Goal: Task Accomplishment & Management: Use online tool/utility

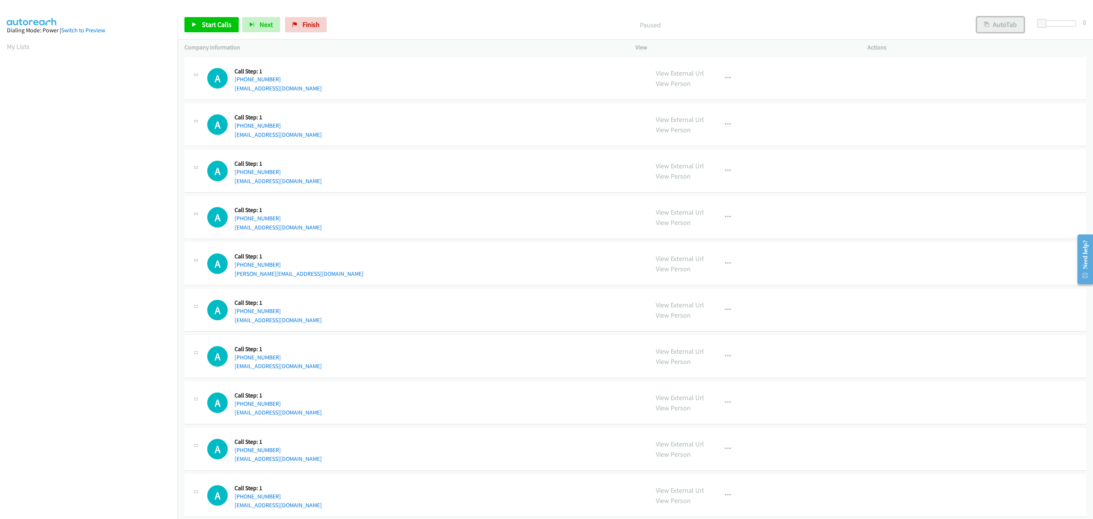
click at [1018, 27] on button "AutoTab" at bounding box center [1000, 24] width 47 height 15
click at [1039, 25] on span at bounding box center [1043, 23] width 9 height 9
click at [330, 270] on div "A Callback Scheduled Call Step: 1 America/New_York [PHONE_NUMBER] [PERSON_NAME]…" at bounding box center [424, 263] width 435 height 29
click at [558, 240] on td "A Callback Scheduled Call Step: 1 America/New_York [PHONE_NUMBER] [EMAIL_ADDRES…" at bounding box center [636, 217] width 916 height 46
click at [560, 243] on div "A Callback Scheduled Call Step: 1 America/New_York [PHONE_NUMBER] [PERSON_NAME]…" at bounding box center [636, 263] width 902 height 43
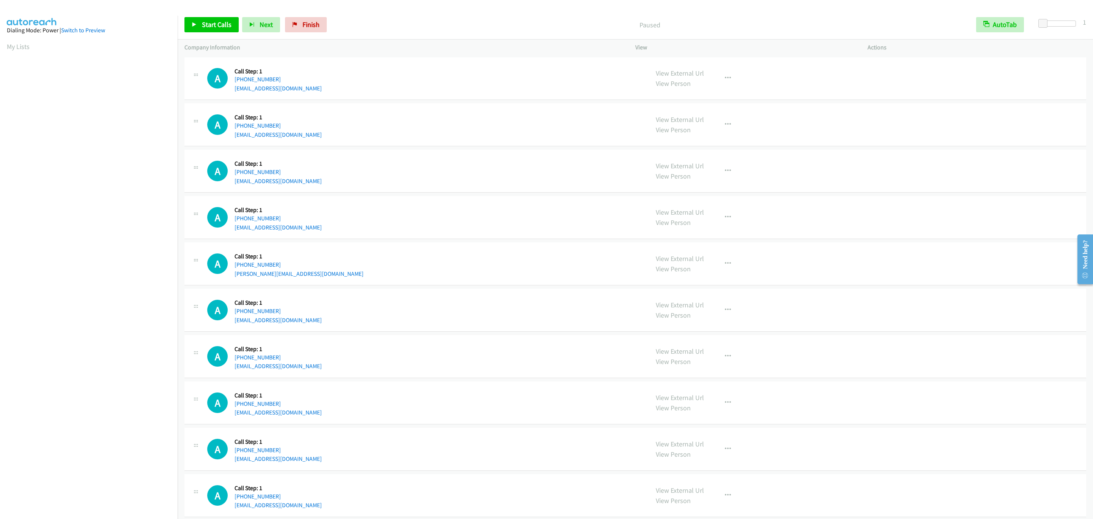
drag, startPoint x: 560, startPoint y: 241, endPoint x: 556, endPoint y: 235, distance: 7.6
click at [558, 237] on tbody "A Callback Scheduled Call Step: 1 America/New_York [PHONE_NUMBER] [EMAIL_ADDRES…" at bounding box center [636, 402] width 916 height 694
click at [556, 235] on div "A Callback Scheduled Call Step: 1 America/New_York [PHONE_NUMBER] [EMAIL_ADDRES…" at bounding box center [636, 217] width 902 height 43
click at [554, 234] on div "A Callback Scheduled Call Step: 1 America/New_York [PHONE_NUMBER] [EMAIL_ADDRES…" at bounding box center [636, 217] width 902 height 43
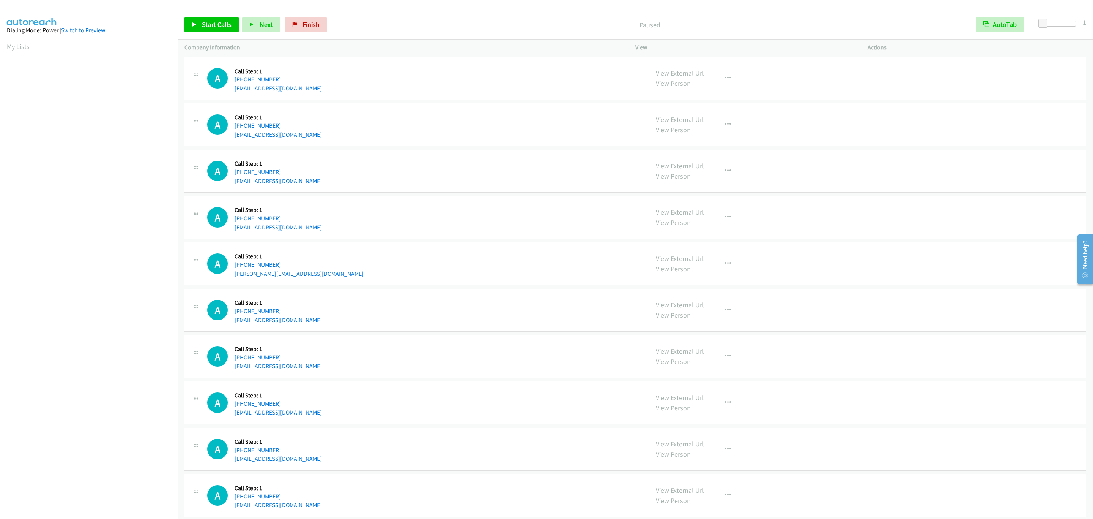
click at [553, 234] on div "A Callback Scheduled Call Step: 1 America/New_York [PHONE_NUMBER] [EMAIL_ADDRES…" at bounding box center [636, 217] width 902 height 43
click at [548, 244] on div "A Callback Scheduled Call Step: 1 America/New_York [PHONE_NUMBER] [PERSON_NAME]…" at bounding box center [636, 263] width 902 height 43
drag, startPoint x: 535, startPoint y: 173, endPoint x: 516, endPoint y: 153, distance: 27.1
click at [535, 173] on div "A Callback Scheduled Call Step: 1 [GEOGRAPHIC_DATA]/[GEOGRAPHIC_DATA] [PHONE_NU…" at bounding box center [424, 170] width 435 height 29
click at [502, 208] on div "A Callback Scheduled Call Step: 1 America/New_York [PHONE_NUMBER] [EMAIL_ADDRES…" at bounding box center [424, 217] width 435 height 29
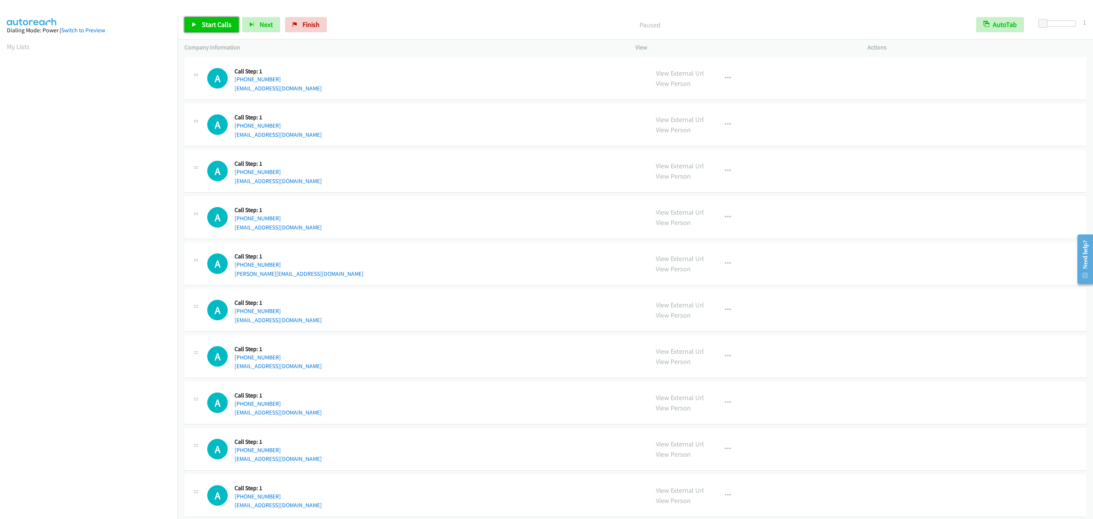
click at [211, 22] on span "Start Calls" at bounding box center [217, 24] width 30 height 9
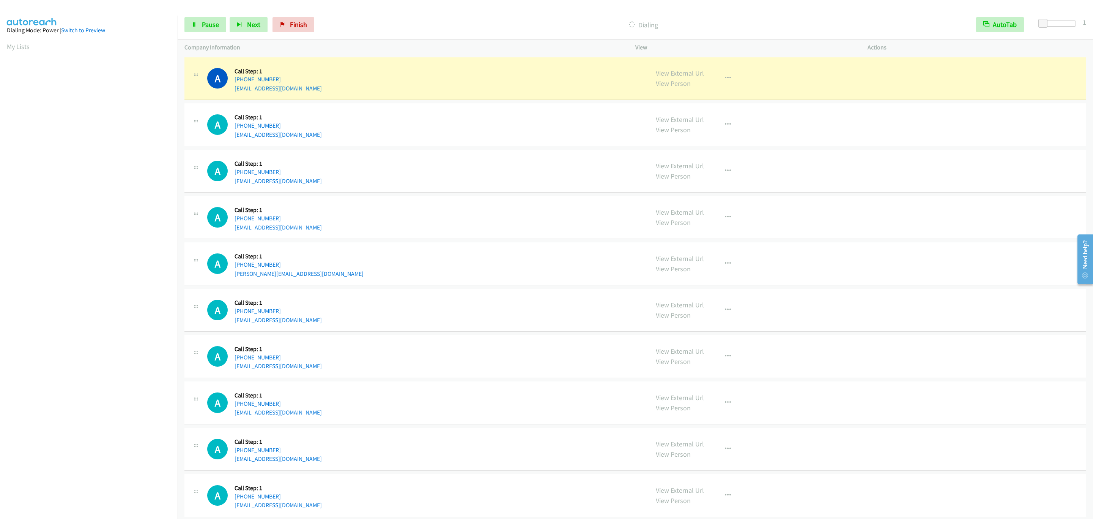
click at [268, 303] on h5 "Call Step: 1" at bounding box center [278, 303] width 87 height 8
click at [210, 24] on span "Pause" at bounding box center [210, 24] width 17 height 9
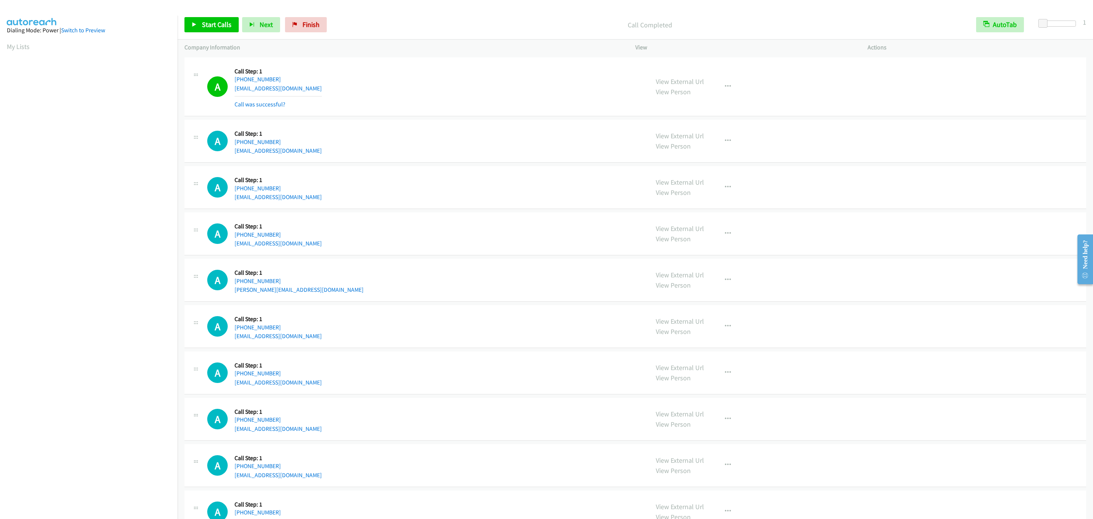
click at [498, 184] on div "A Callback Scheduled Call Step: 1 [GEOGRAPHIC_DATA]/[GEOGRAPHIC_DATA] [PHONE_NU…" at bounding box center [424, 187] width 435 height 29
click at [187, 25] on link "Start Calls" at bounding box center [212, 24] width 54 height 15
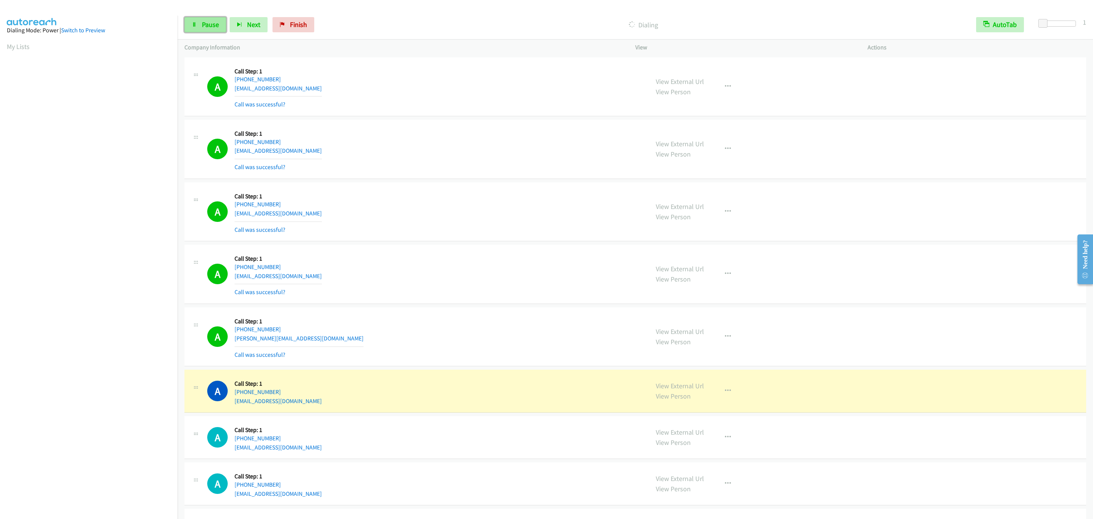
click at [207, 17] on link "Pause" at bounding box center [206, 24] width 42 height 15
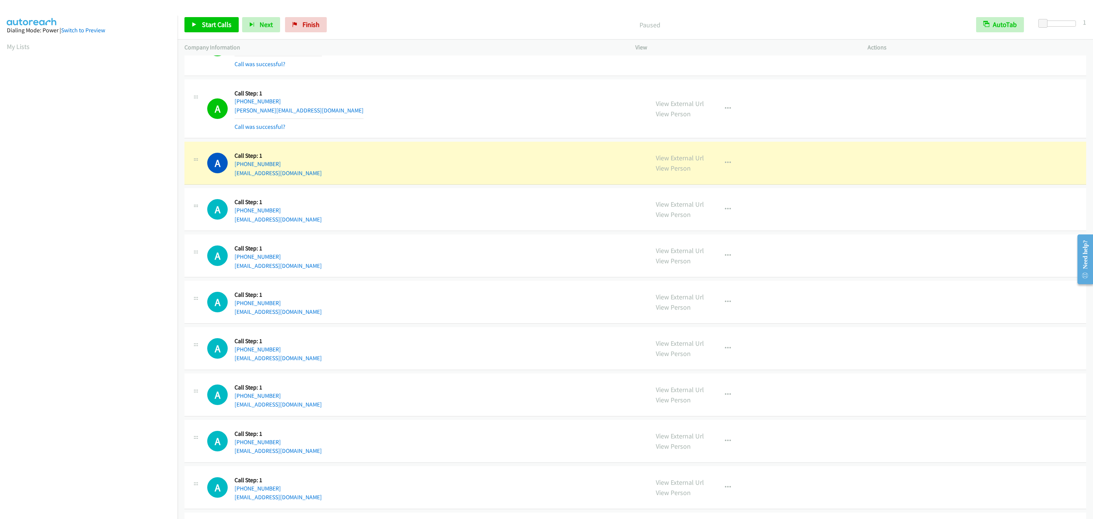
scroll to position [285, 0]
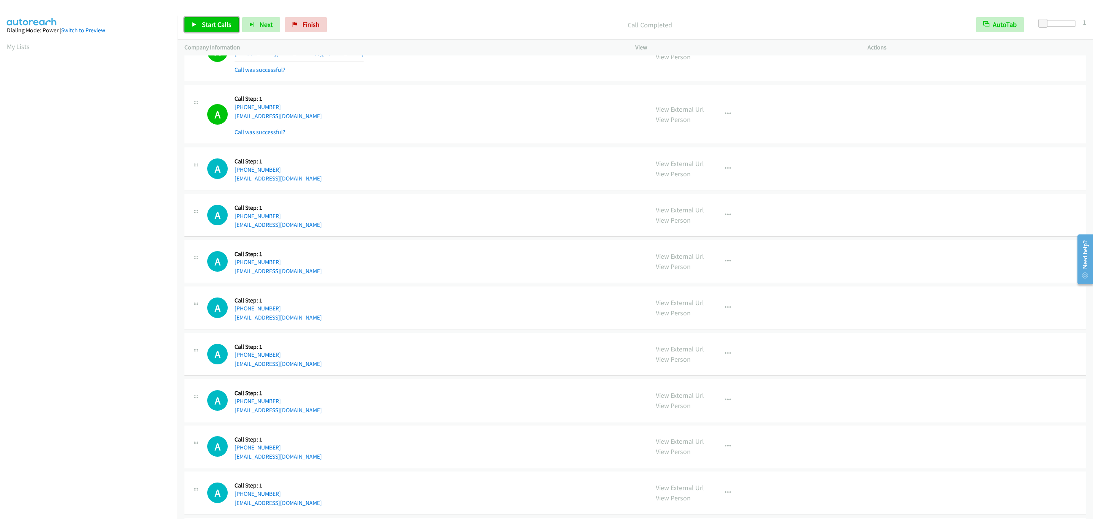
click at [211, 22] on span "Start Calls" at bounding box center [217, 24] width 30 height 9
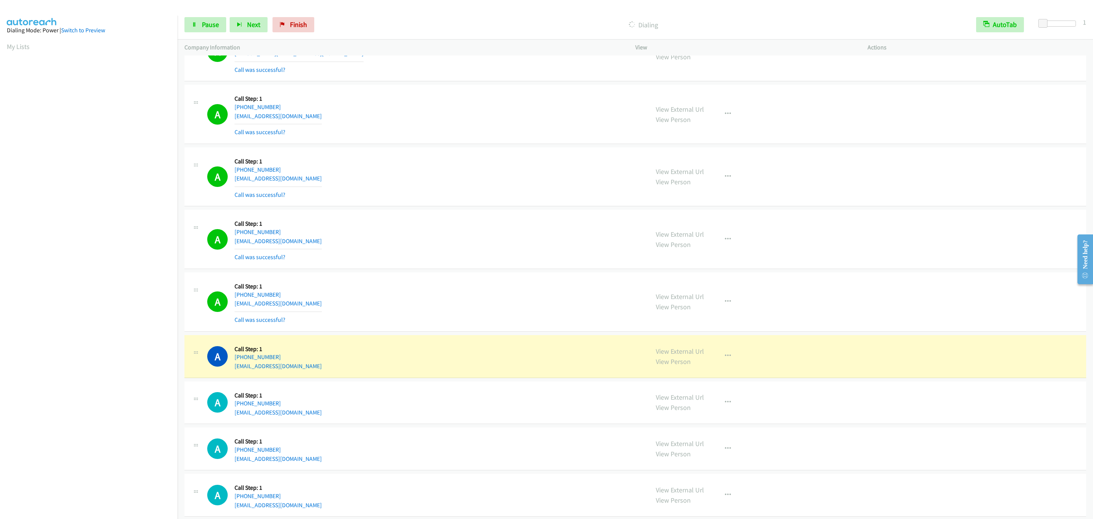
drag, startPoint x: 95, startPoint y: 423, endPoint x: 95, endPoint y: 417, distance: 5.3
click at [95, 423] on aside "Dialing Mode: Power | Switch to Preview My Lists" at bounding box center [89, 226] width 178 height 420
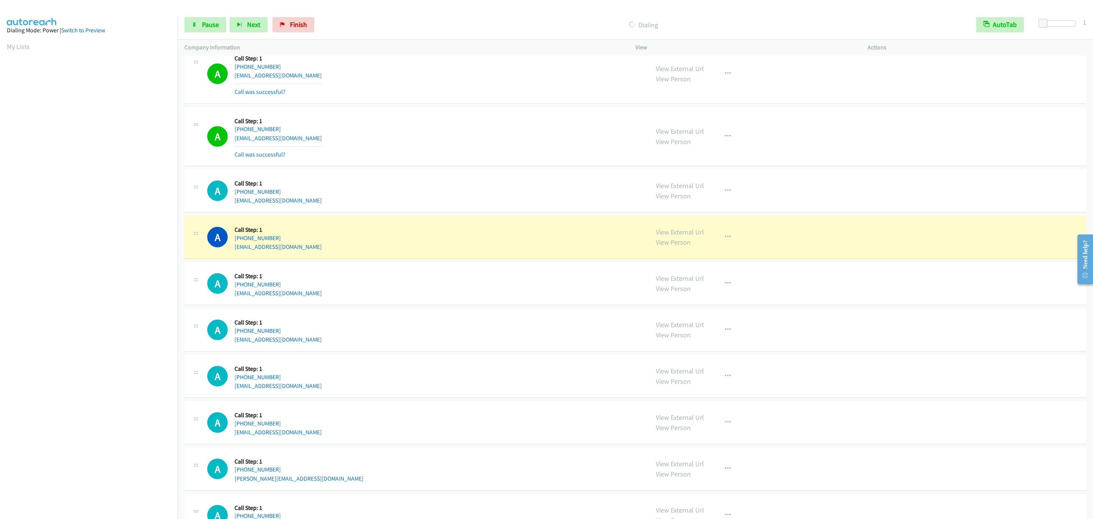
scroll to position [626, 0]
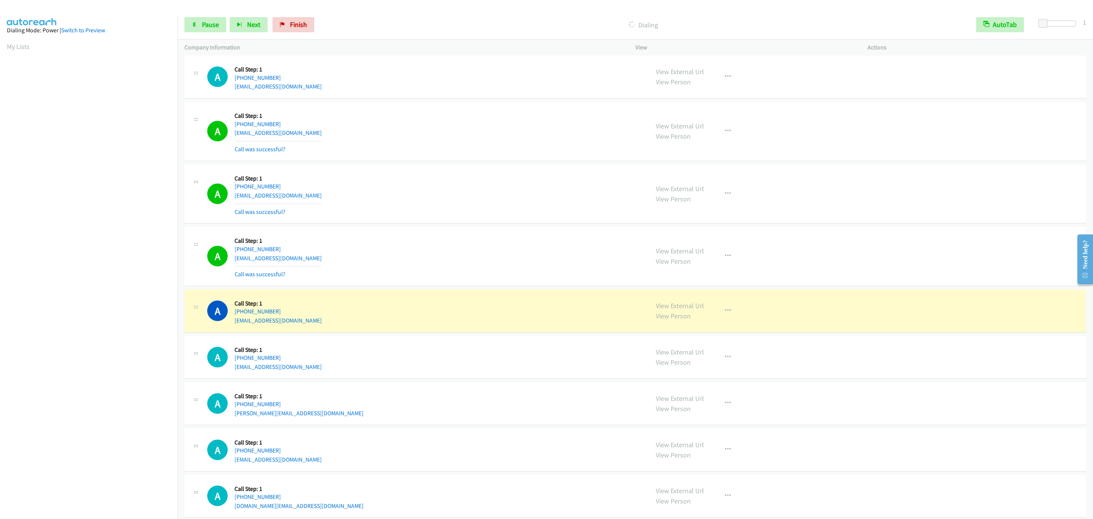
click at [484, 301] on div "A Callback Scheduled Call Step: 1 America/New_York [PHONE_NUMBER] [EMAIL_ADDRES…" at bounding box center [424, 310] width 435 height 29
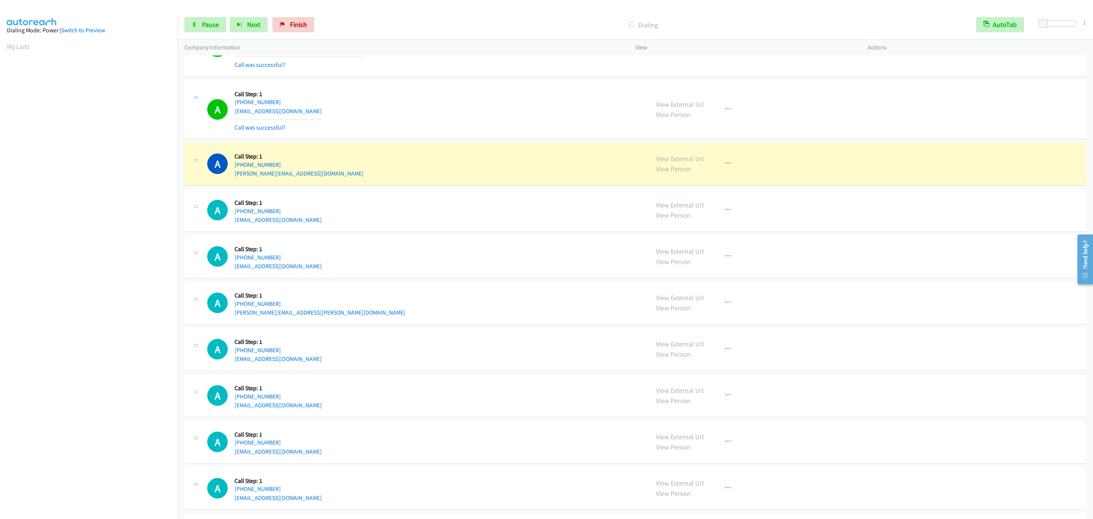
scroll to position [1205, 0]
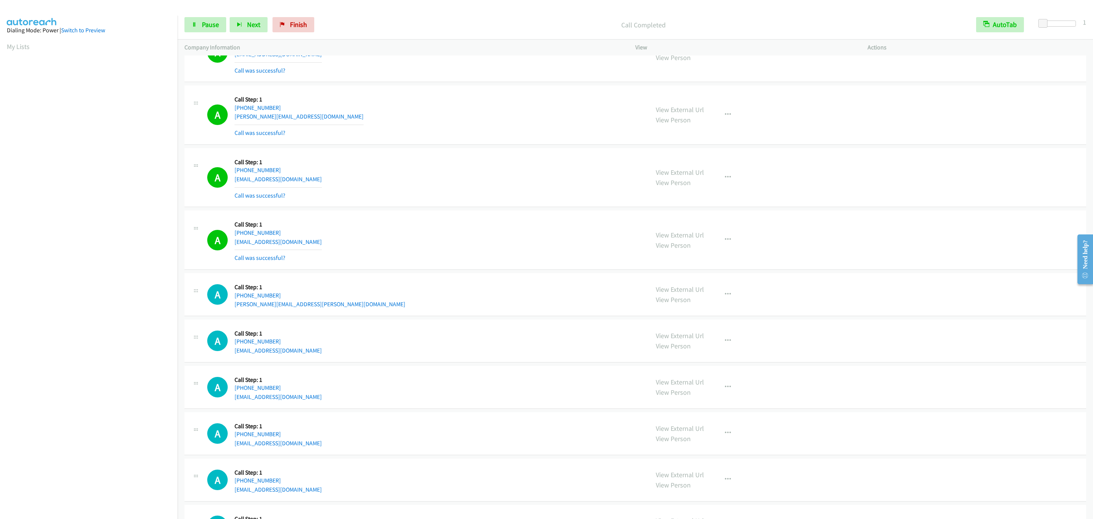
click at [450, 316] on div "A Callback Scheduled Call Step: 1 America/New_York [PHONE_NUMBER] [PERSON_NAME]…" at bounding box center [636, 294] width 902 height 43
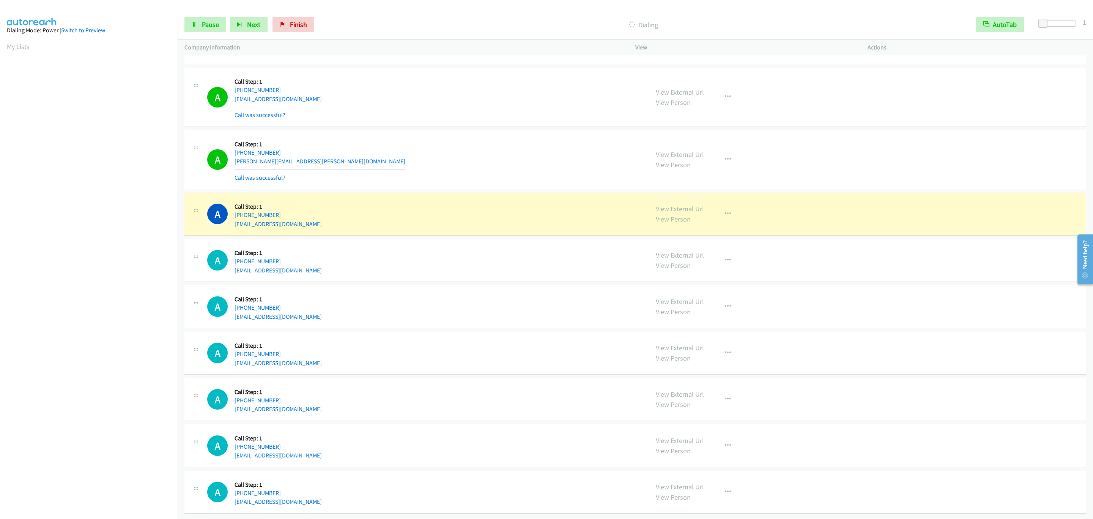
scroll to position [1366, 0]
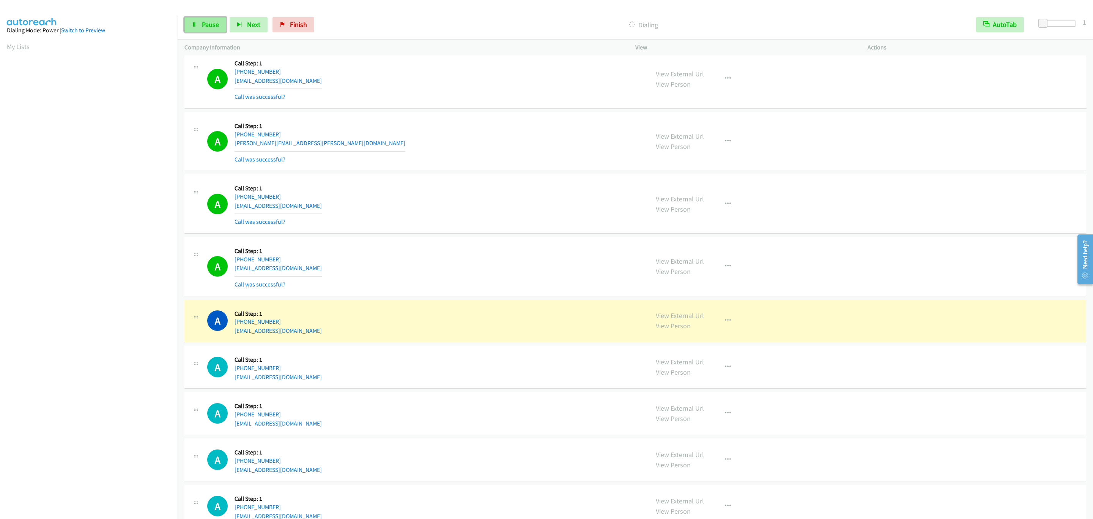
click at [210, 24] on span "Pause" at bounding box center [210, 24] width 17 height 9
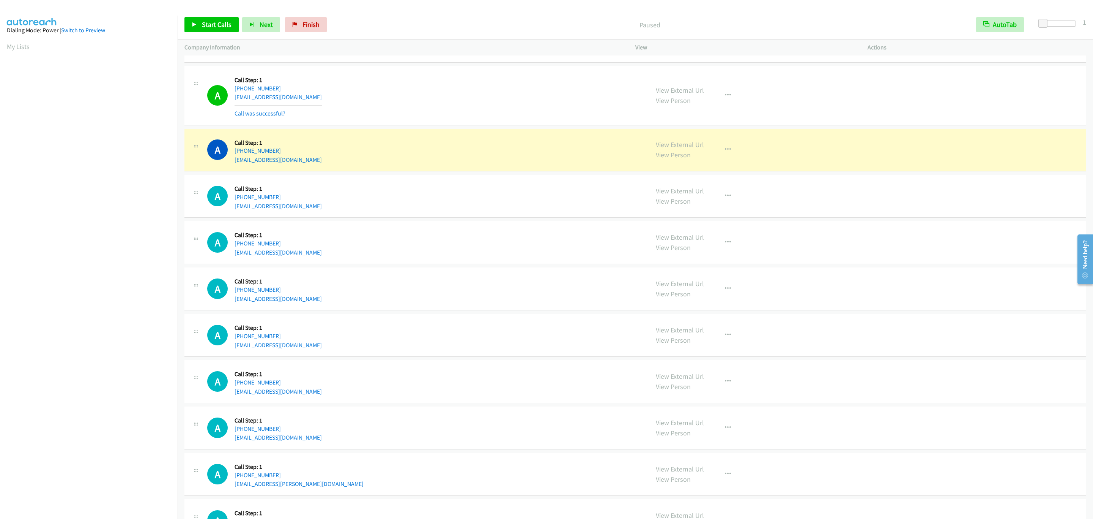
scroll to position [1594, 0]
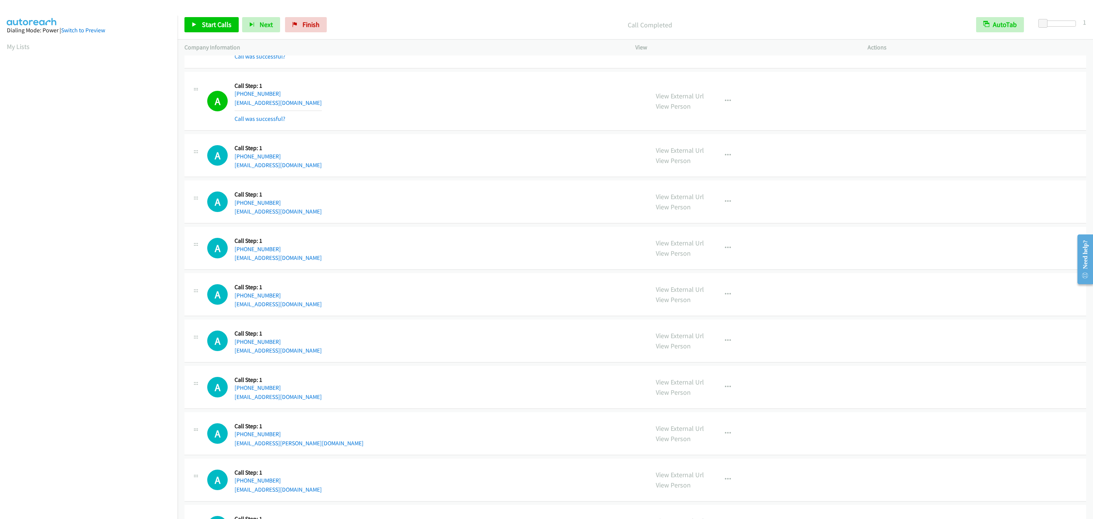
click at [538, 170] on div "A Callback Scheduled Call Step: 1 America/New_York [PHONE_NUMBER] [PERSON_NAME]…" at bounding box center [424, 155] width 435 height 29
click at [508, 170] on div "A Callback Scheduled Call Step: 1 America/New_York [PHONE_NUMBER] [PERSON_NAME]…" at bounding box center [424, 155] width 435 height 29
click at [503, 177] on div "A Callback Scheduled Call Step: 1 America/New_York [PHONE_NUMBER] [PERSON_NAME]…" at bounding box center [636, 155] width 902 height 43
click at [500, 177] on div "A Callback Scheduled Call Step: 1 America/New_York [PHONE_NUMBER] [PERSON_NAME]…" at bounding box center [636, 155] width 902 height 43
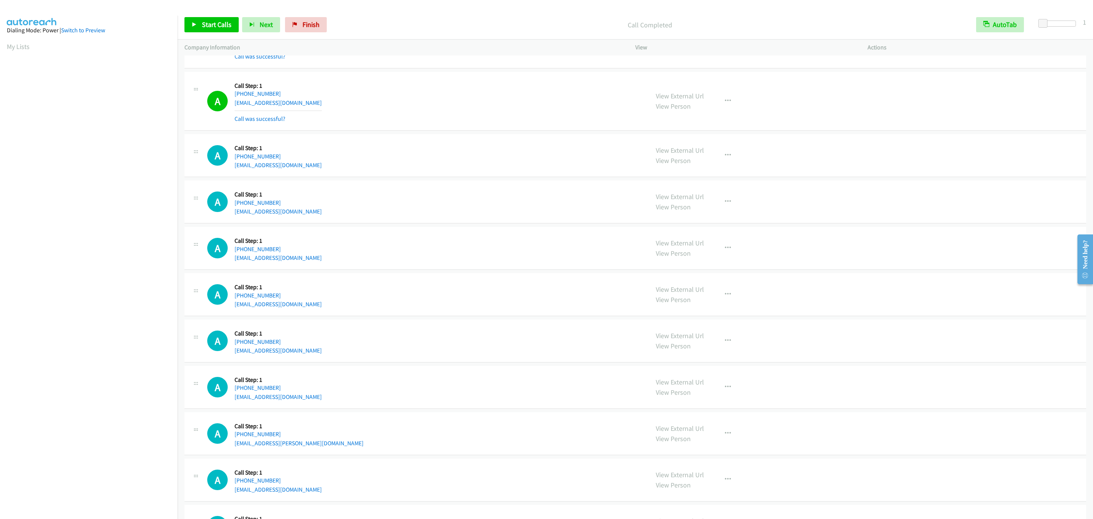
click at [500, 177] on div "A Callback Scheduled Call Step: 1 America/New_York [PHONE_NUMBER] [PERSON_NAME]…" at bounding box center [636, 155] width 902 height 43
click at [489, 204] on div "A Callback Scheduled Call Step: 1 America/New_York [PHONE_NUMBER] [EMAIL_ADDRES…" at bounding box center [424, 201] width 435 height 29
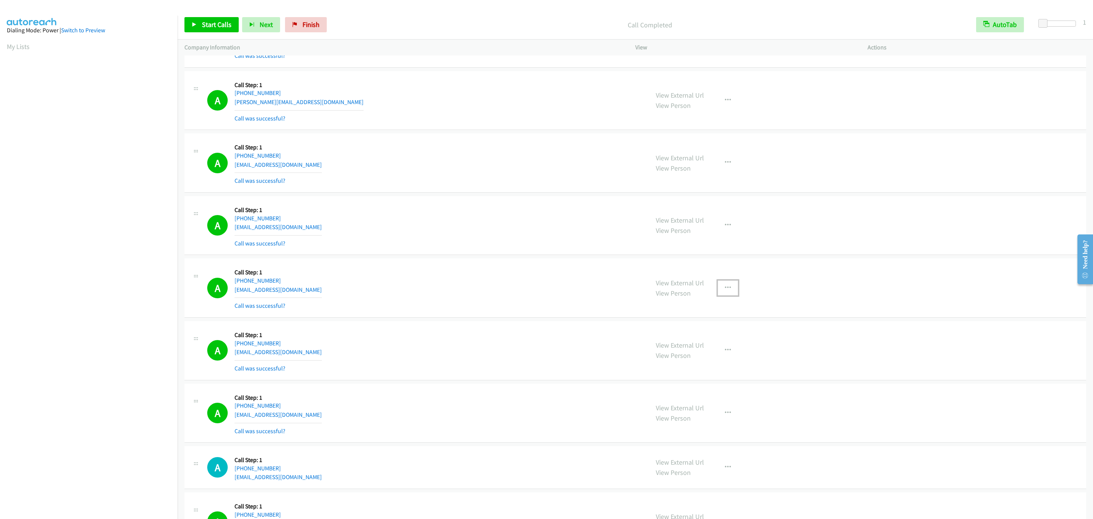
click at [723, 293] on button "button" at bounding box center [728, 287] width 21 height 15
click at [711, 358] on link "Add to do not call list" at bounding box center [687, 352] width 101 height 15
click at [388, 210] on div "A Callback Scheduled Call Step: 1 [GEOGRAPHIC_DATA]/[GEOGRAPHIC_DATA] [PHONE_NU…" at bounding box center [424, 225] width 435 height 45
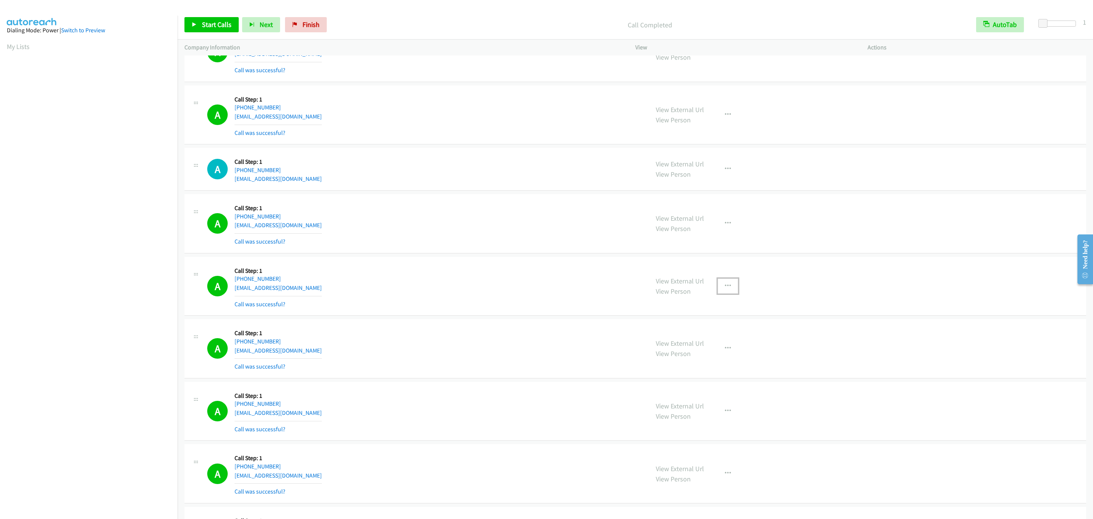
click at [729, 293] on button "button" at bounding box center [728, 285] width 21 height 15
click at [719, 358] on link "Add to do not call list" at bounding box center [687, 350] width 101 height 15
click at [495, 198] on div "A Callback Scheduled Call Step: 1 America/New_York [PHONE_NUMBER] [EMAIL_ADDRES…" at bounding box center [636, 223] width 902 height 59
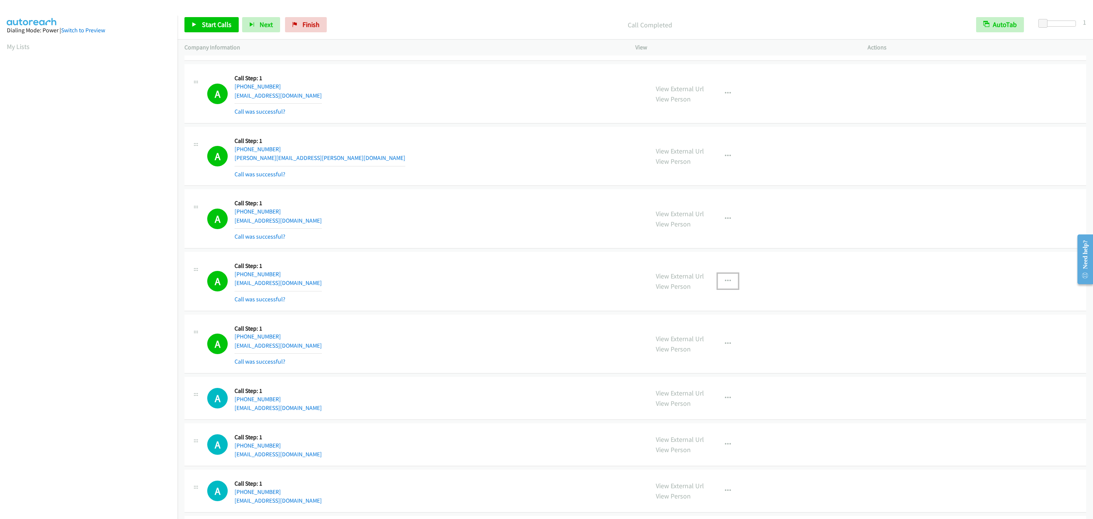
click at [725, 284] on icon "button" at bounding box center [728, 281] width 6 height 6
click at [1031, 3] on div at bounding box center [546, 259] width 1093 height 519
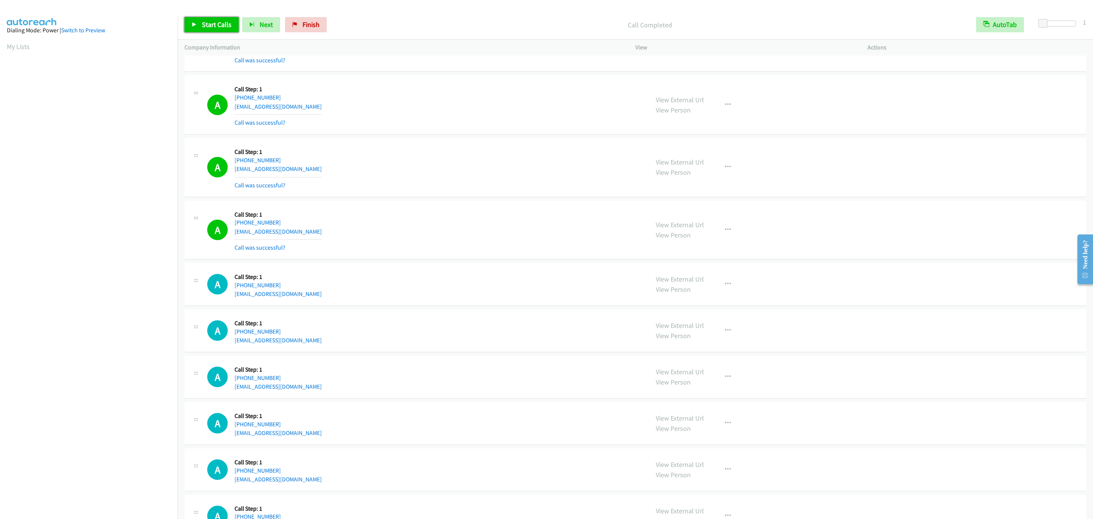
click at [208, 20] on link "Start Calls" at bounding box center [212, 24] width 54 height 15
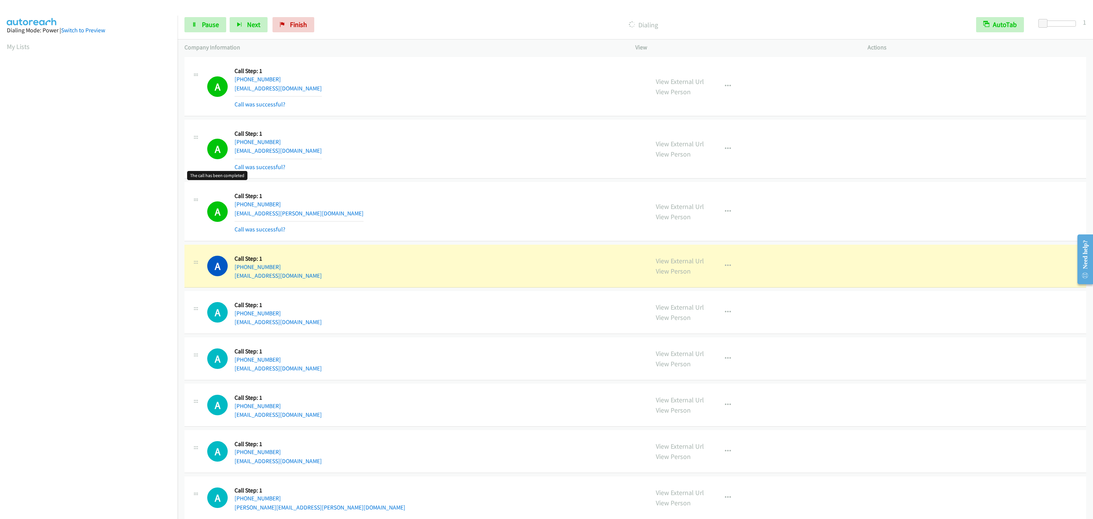
scroll to position [1995, 0]
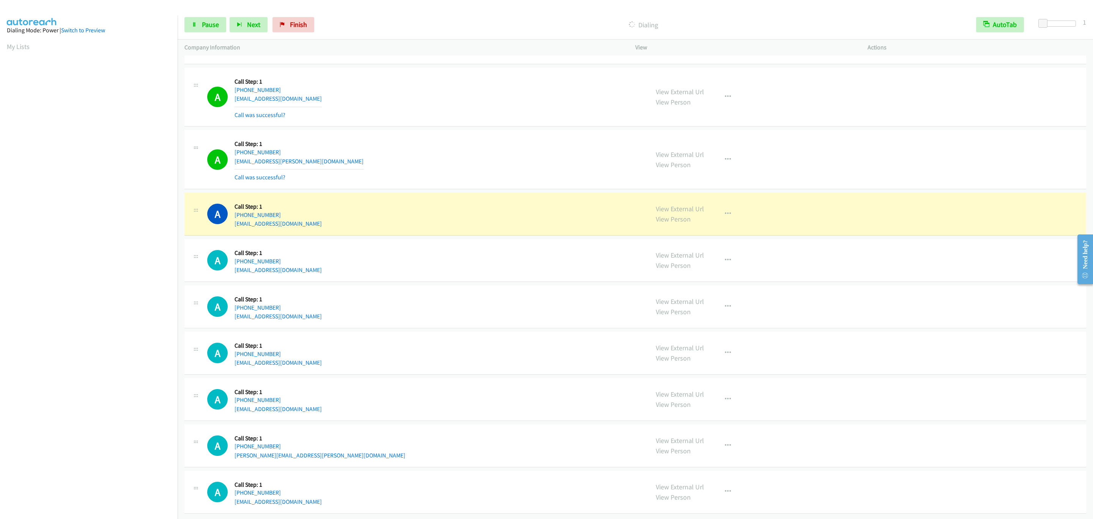
click at [376, 108] on div "A Callback Scheduled Call Step: 1 America/New_York [PHONE_NUMBER] [EMAIL_ADDRES…" at bounding box center [424, 96] width 435 height 45
click at [731, 206] on button "button" at bounding box center [728, 213] width 21 height 15
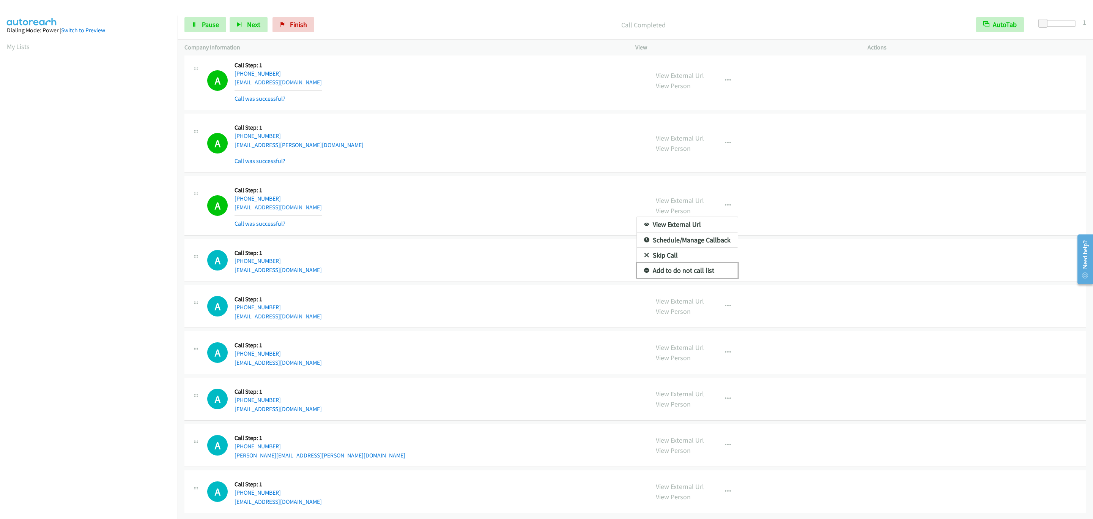
click at [703, 278] on link "Add to do not call list" at bounding box center [687, 270] width 101 height 15
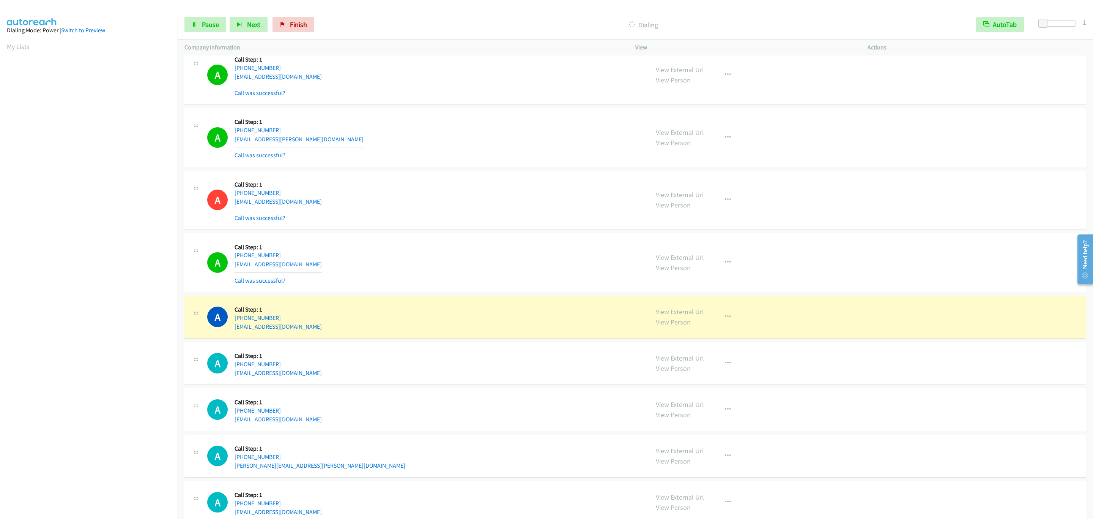
click at [466, 323] on div "A Callback Scheduled Call Step: 1 America/New_York [PHONE_NUMBER] [EMAIL_ADDRES…" at bounding box center [424, 316] width 435 height 29
drag, startPoint x: 740, startPoint y: 331, endPoint x: 735, endPoint y: 332, distance: 4.7
click at [740, 331] on div "View External Url View Person View External Url Email Schedule/Manage Callback …" at bounding box center [768, 316] width 239 height 29
click at [731, 324] on button "button" at bounding box center [728, 316] width 21 height 15
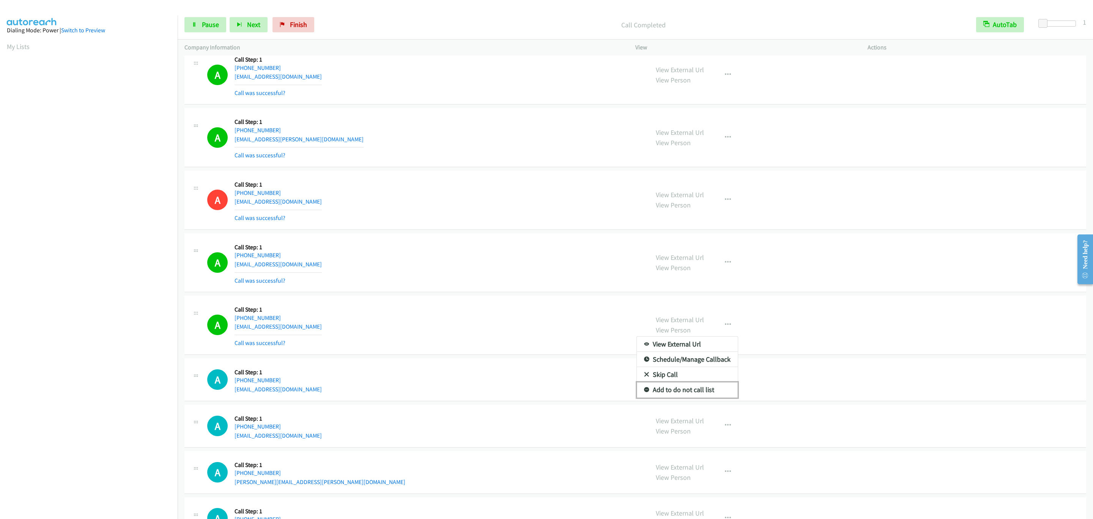
click at [699, 397] on link "Add to do not call list" at bounding box center [687, 389] width 101 height 15
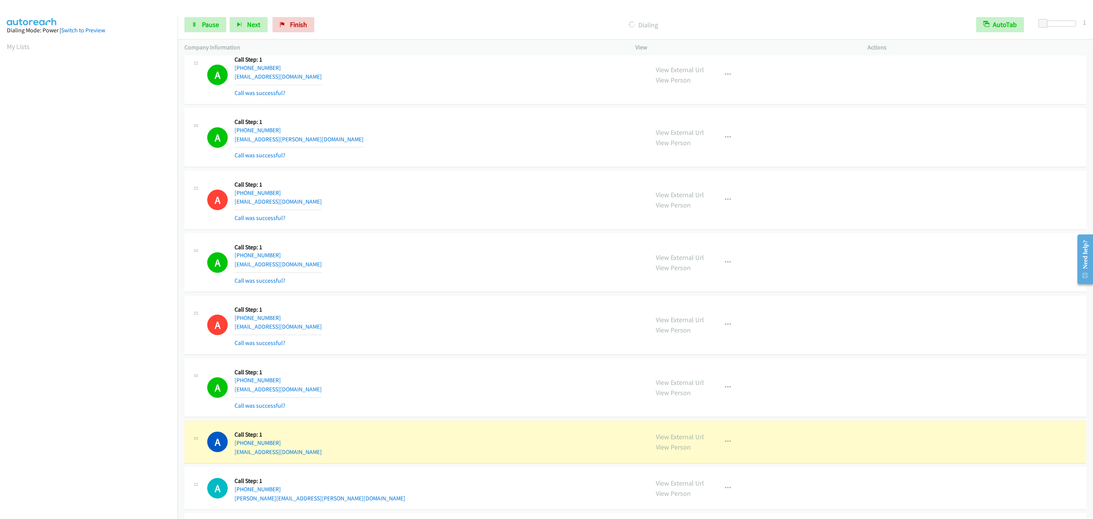
click at [354, 259] on div "A Callback Scheduled Call Step: 1 [GEOGRAPHIC_DATA]/[GEOGRAPHIC_DATA] [PHONE_NU…" at bounding box center [424, 262] width 435 height 45
click at [355, 257] on div "A Callback Scheduled Call Step: 1 [GEOGRAPHIC_DATA]/[GEOGRAPHIC_DATA] [PHONE_NU…" at bounding box center [424, 262] width 435 height 45
click at [359, 262] on div "A Callback Scheduled Call Step: 1 [GEOGRAPHIC_DATA]/[GEOGRAPHIC_DATA] [PHONE_NU…" at bounding box center [424, 262] width 435 height 45
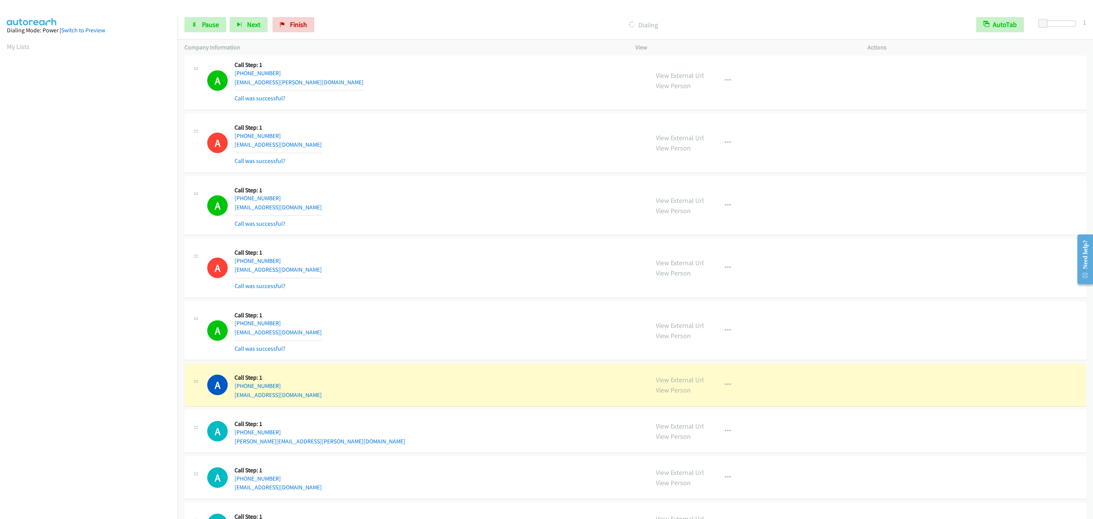
click at [459, 399] on div "A Callback Scheduled Call Step: 1 America/New_York [PHONE_NUMBER] [EMAIL_ADDRES…" at bounding box center [424, 384] width 435 height 29
click at [453, 399] on div "A Callback Scheduled Call Step: 1 America/New_York [PHONE_NUMBER] [EMAIL_ADDRES…" at bounding box center [424, 384] width 435 height 29
click at [380, 353] on div "A Callback Scheduled Call Step: 1 America/New_York [PHONE_NUMBER] [EMAIL_ADDRES…" at bounding box center [424, 330] width 435 height 45
click at [478, 205] on div "A Callback Scheduled Call Step: 1 [GEOGRAPHIC_DATA]/[GEOGRAPHIC_DATA] [PHONE_NU…" at bounding box center [424, 205] width 435 height 45
click at [441, 202] on div "A Callback Scheduled Call Step: 1 [GEOGRAPHIC_DATA]/[GEOGRAPHIC_DATA] [PHONE_NU…" at bounding box center [424, 205] width 435 height 45
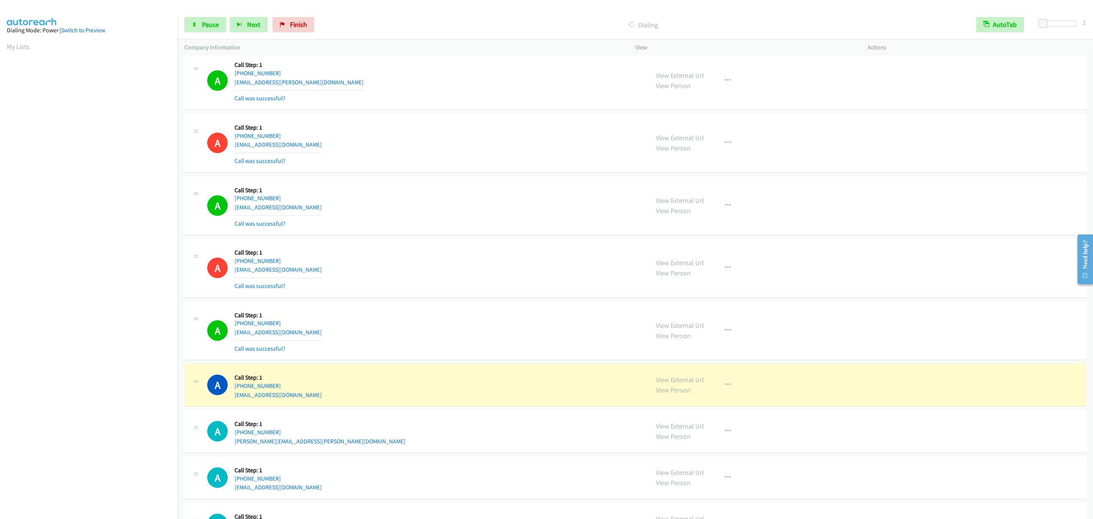
drag, startPoint x: 440, startPoint y: 206, endPoint x: 430, endPoint y: 208, distance: 10.0
click at [437, 206] on div "A Callback Scheduled Call Step: 1 [GEOGRAPHIC_DATA]/[GEOGRAPHIC_DATA] [PHONE_NU…" at bounding box center [424, 205] width 435 height 45
click at [723, 392] on button "button" at bounding box center [728, 384] width 21 height 15
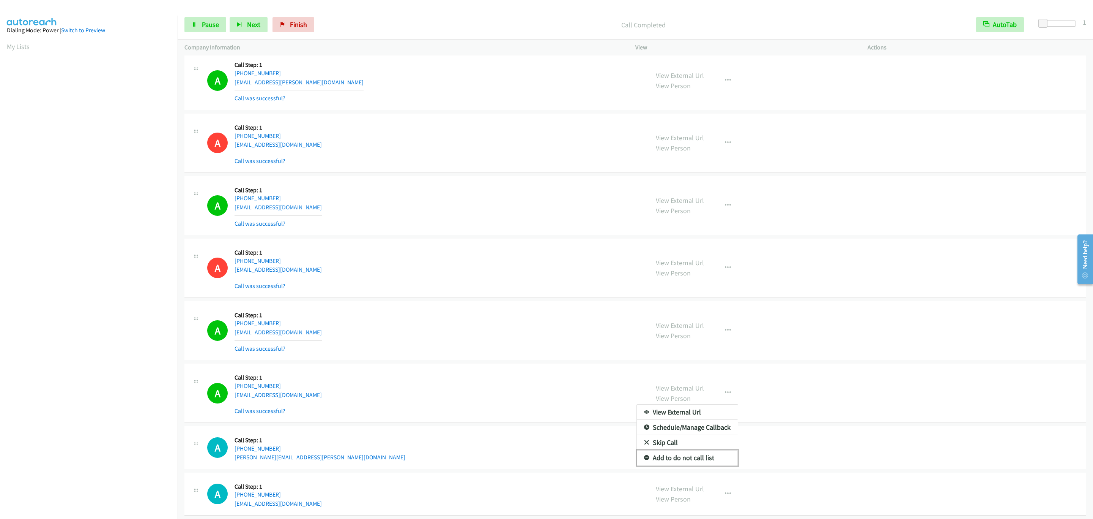
click at [693, 465] on link "Add to do not call list" at bounding box center [687, 457] width 101 height 15
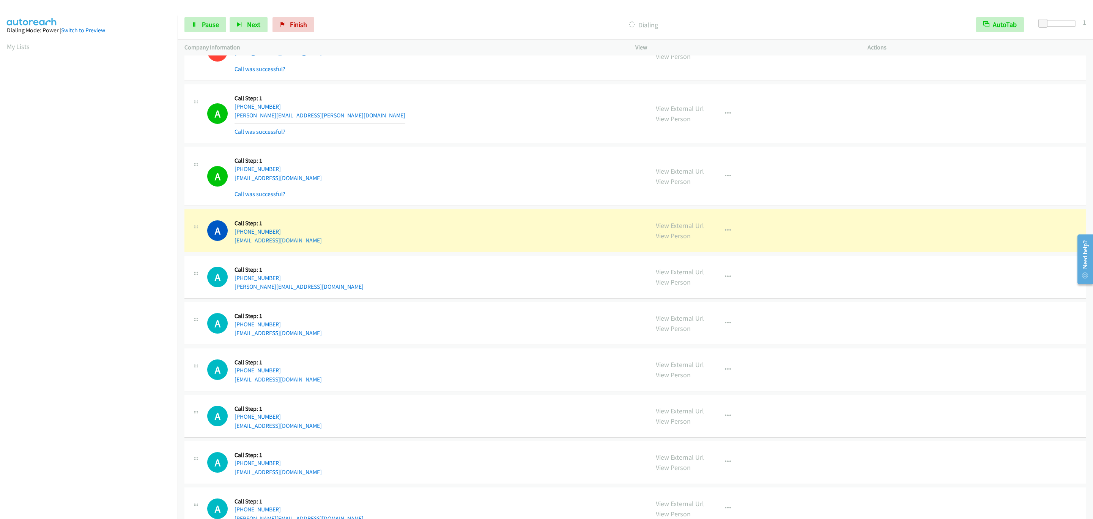
scroll to position [2450, 0]
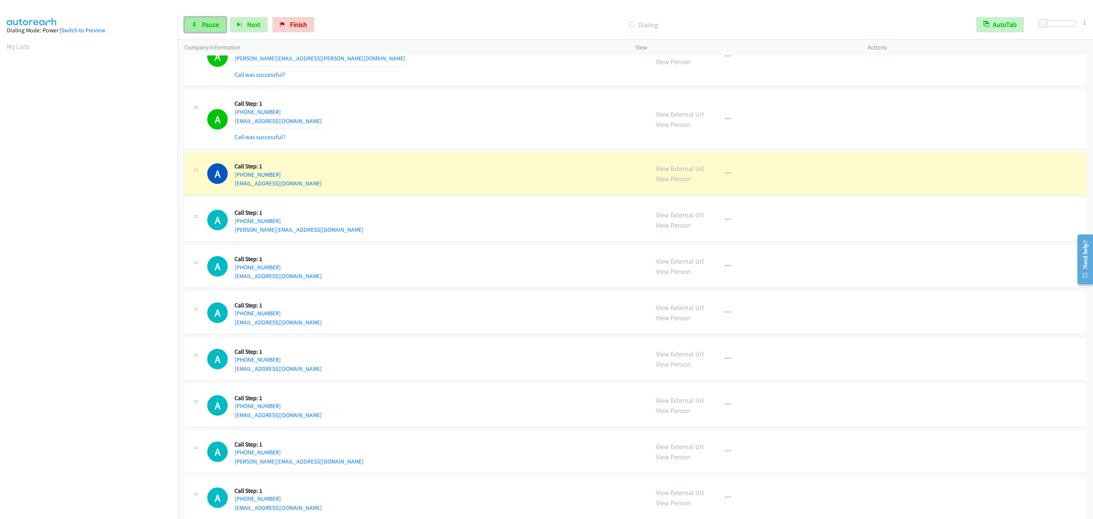
click at [216, 24] on span "Pause" at bounding box center [210, 24] width 17 height 9
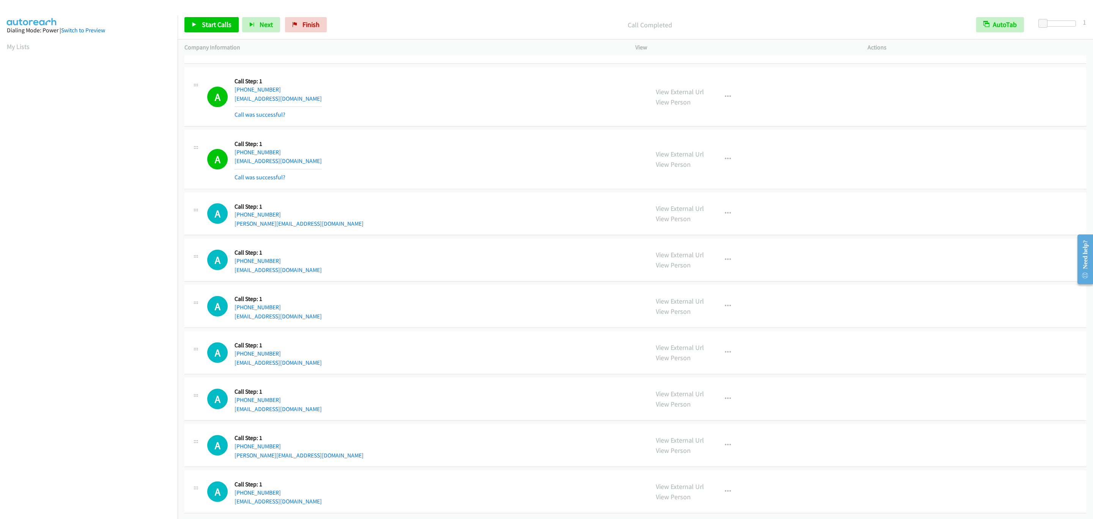
scroll to position [2498, 0]
click at [525, 128] on td "A Callback Scheduled Call Step: 1 [GEOGRAPHIC_DATA]/[GEOGRAPHIC_DATA] [PHONE_NU…" at bounding box center [636, 159] width 916 height 63
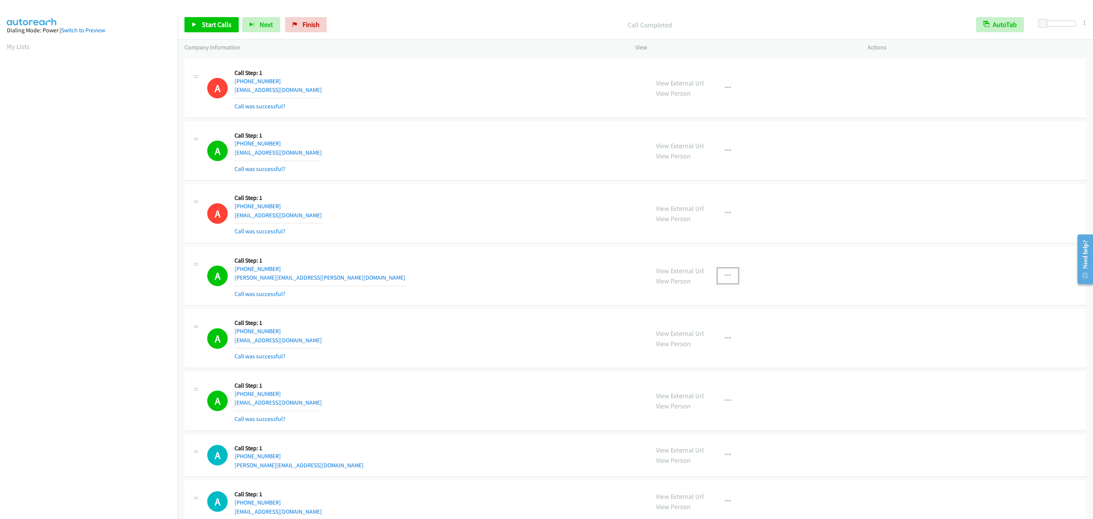
click at [728, 283] on button "button" at bounding box center [728, 275] width 21 height 15
click at [719, 348] on link "Add to do not call list" at bounding box center [687, 340] width 101 height 15
click at [209, 21] on span "Start Calls" at bounding box center [217, 24] width 30 height 9
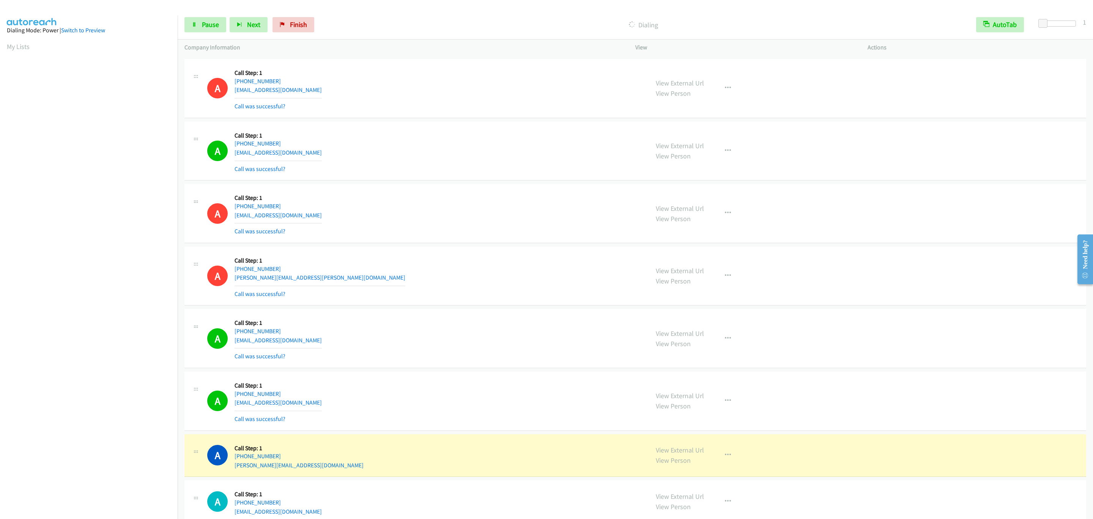
scroll to position [2345, 0]
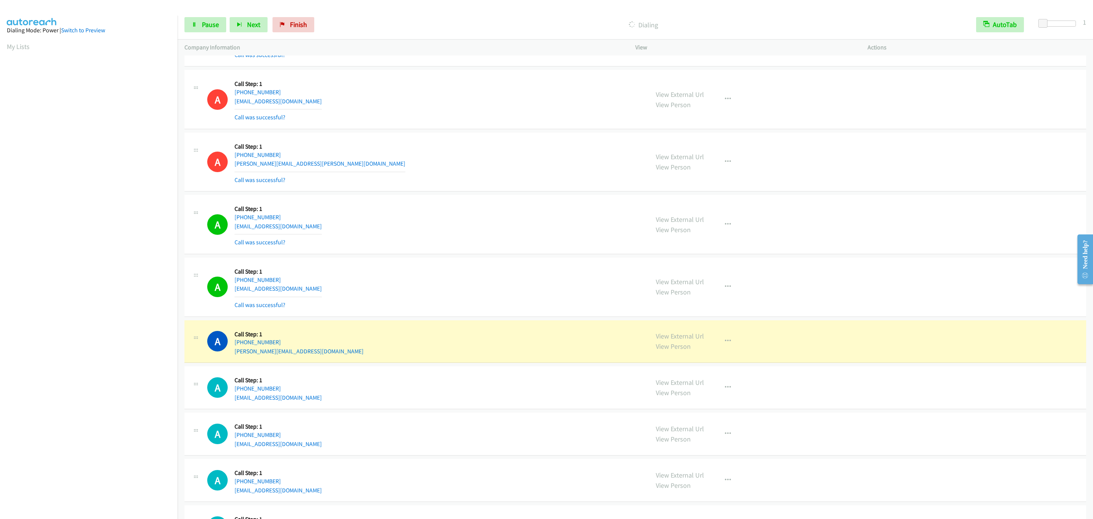
click at [557, 354] on div "A Callback Scheduled Call Step: 1 [GEOGRAPHIC_DATA]/[GEOGRAPHIC_DATA] [PHONE_NU…" at bounding box center [424, 341] width 435 height 29
drag, startPoint x: 712, startPoint y: 359, endPoint x: 717, endPoint y: 360, distance: 4.7
click at [712, 356] on div "View External Url View Person View External Url Email Schedule/Manage Callback …" at bounding box center [768, 341] width 239 height 29
click at [721, 349] on button "button" at bounding box center [728, 340] width 21 height 15
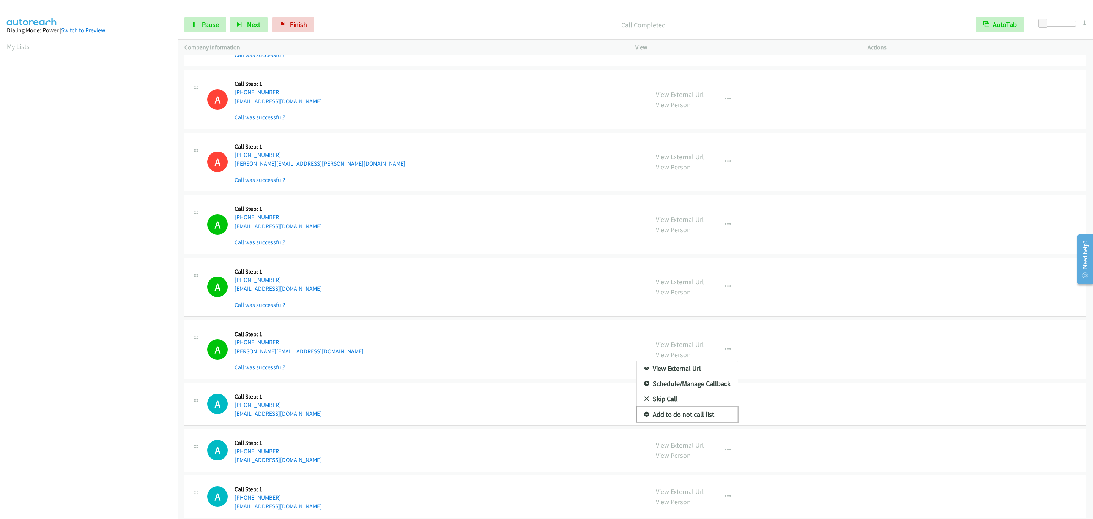
click at [691, 422] on link "Add to do not call list" at bounding box center [687, 414] width 101 height 15
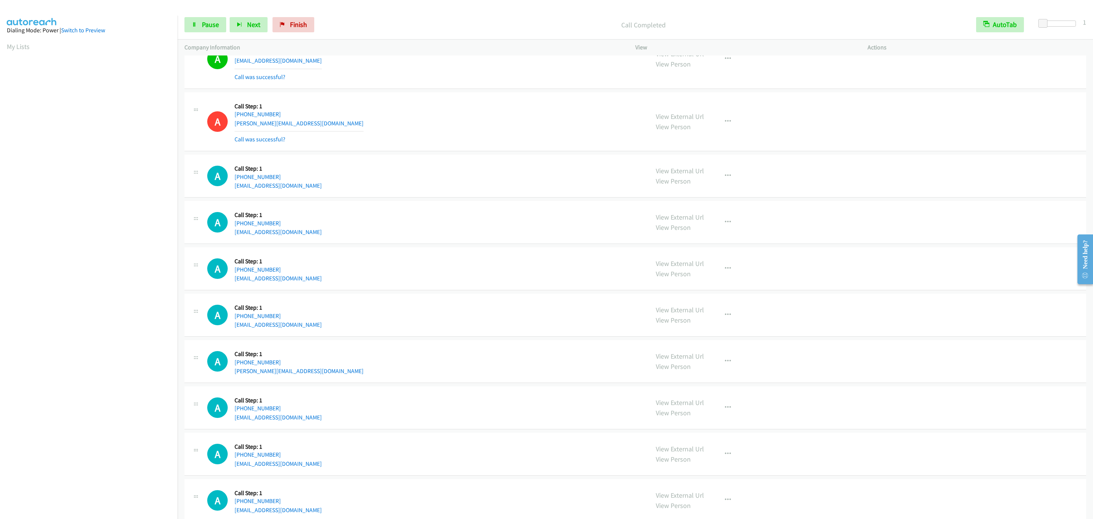
scroll to position [2630, 0]
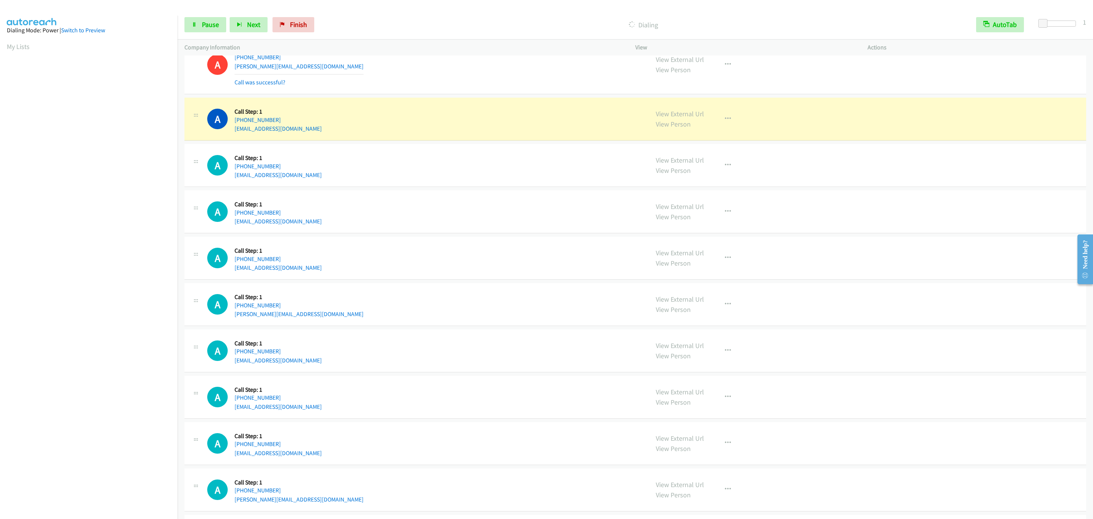
click at [366, 326] on div "A Callback Scheduled Call Step: 1 America/New_York [PHONE_NUMBER] [PERSON_NAME]…" at bounding box center [636, 304] width 902 height 43
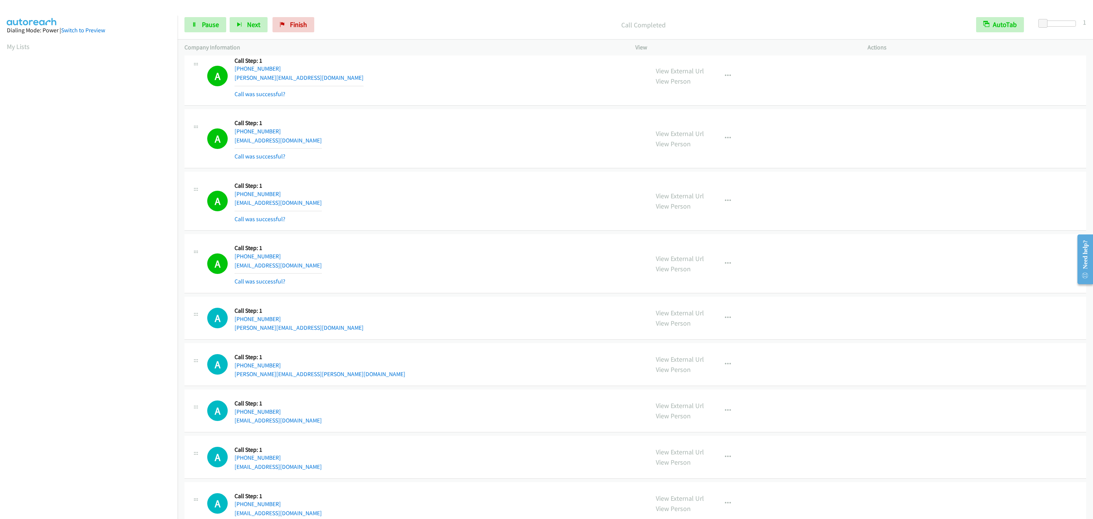
scroll to position [3001, 0]
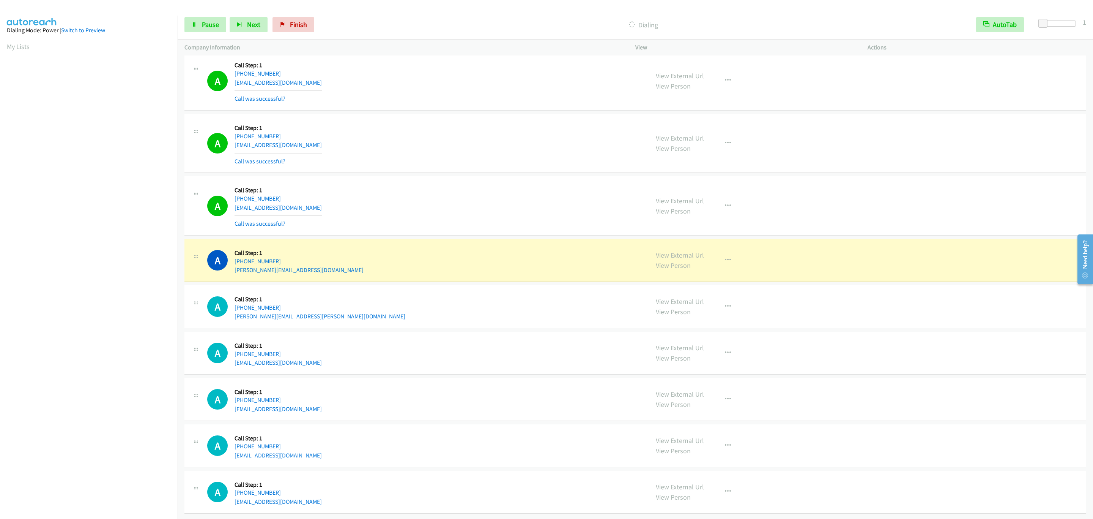
click at [742, 262] on div "View External Url View Person View External Url Email Schedule/Manage Callback …" at bounding box center [768, 260] width 239 height 29
click at [726, 257] on icon "button" at bounding box center [728, 260] width 6 height 6
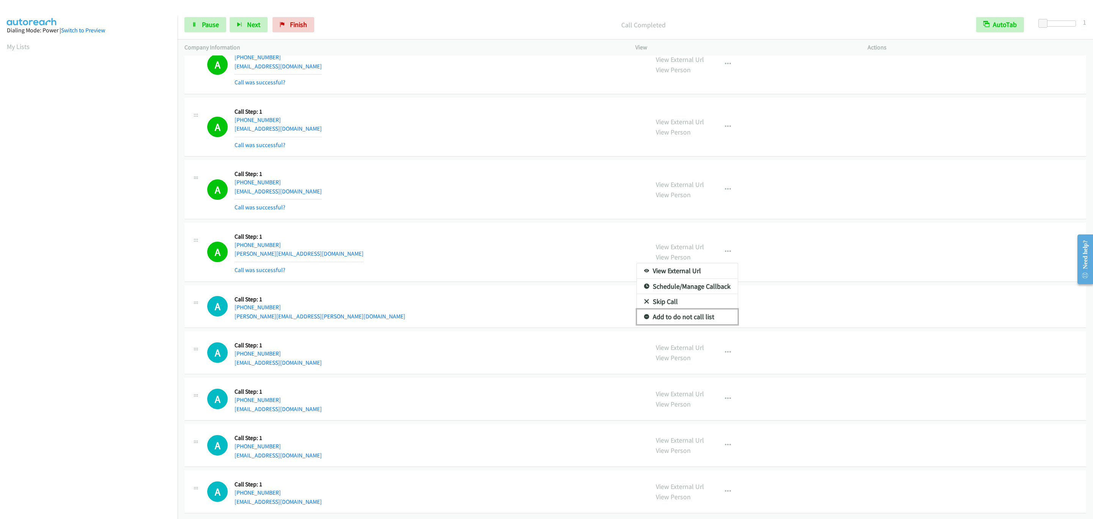
click at [705, 322] on link "Add to do not call list" at bounding box center [687, 316] width 101 height 15
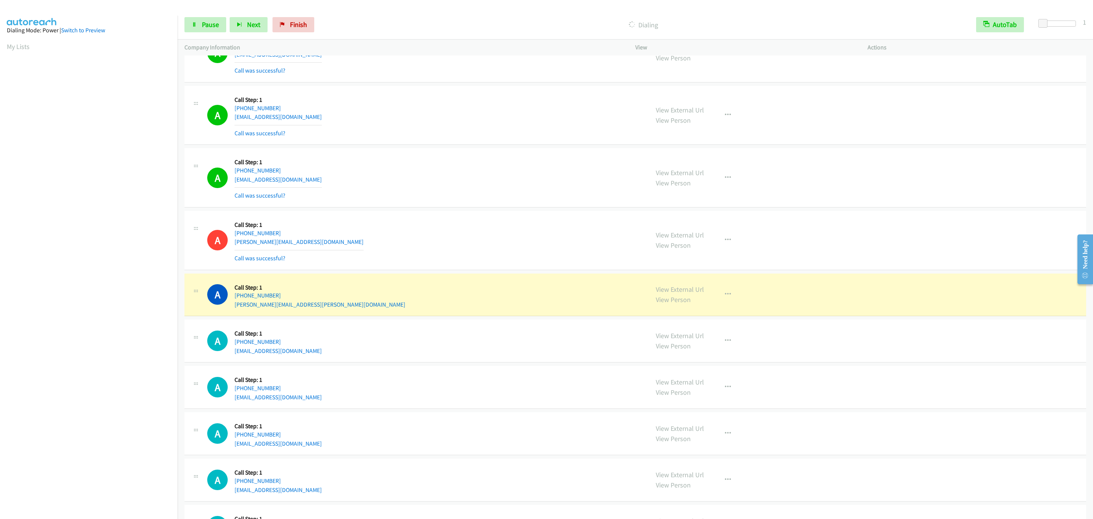
click at [63, 419] on iframe "To enrich screen reader interactions, please activate Accessibility in Grammarl…" at bounding box center [92, 238] width 171 height 361
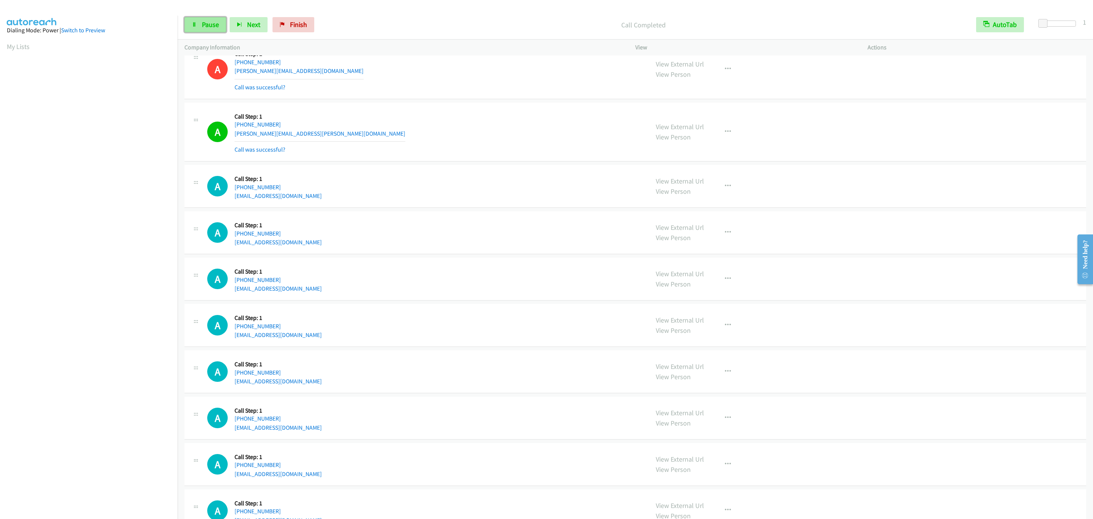
drag, startPoint x: 197, startPoint y: 19, endPoint x: 222, endPoint y: 28, distance: 26.7
click at [197, 19] on link "Pause" at bounding box center [206, 24] width 42 height 15
click at [390, 92] on div "A Callback Scheduled Call Step: 1 America/New_York [PHONE_NUMBER] [EMAIL_ADDRES…" at bounding box center [424, 69] width 435 height 45
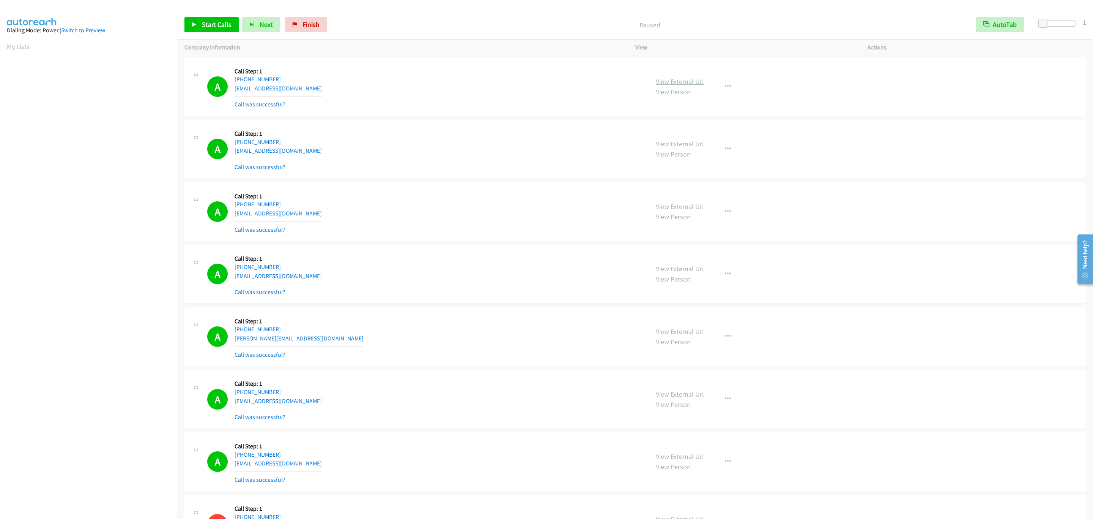
click at [663, 82] on link "View External Url" at bounding box center [680, 81] width 48 height 9
drag, startPoint x: 596, startPoint y: 240, endPoint x: 588, endPoint y: 240, distance: 8.0
click at [597, 240] on div "A Callback Scheduled Call Step: 1 [GEOGRAPHIC_DATA]/[GEOGRAPHIC_DATA] [PHONE_NU…" at bounding box center [636, 211] width 902 height 59
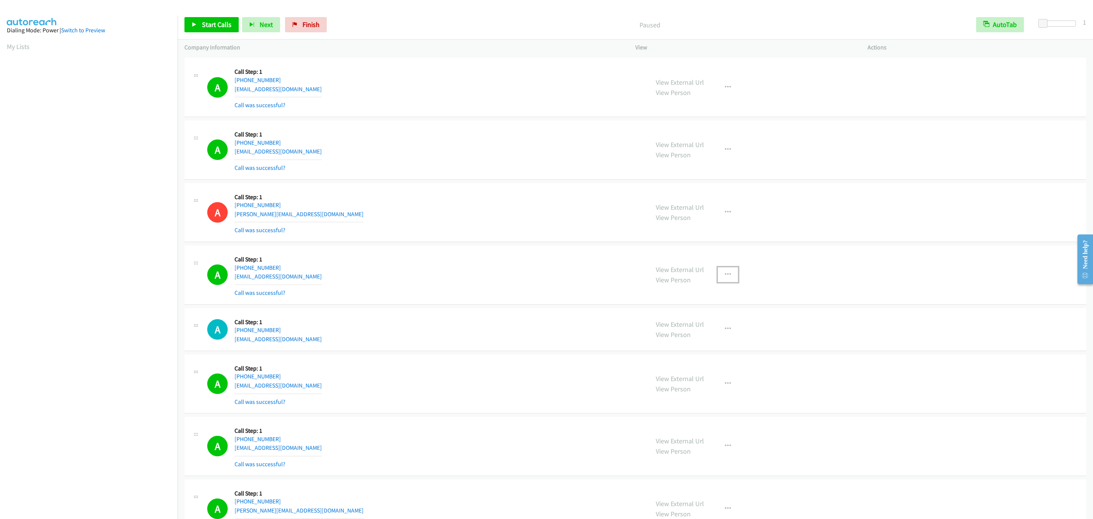
drag, startPoint x: 716, startPoint y: 286, endPoint x: 717, endPoint y: 290, distance: 4.2
click at [718, 282] on button "button" at bounding box center [728, 274] width 21 height 15
click at [715, 347] on link "Add to do not call list" at bounding box center [687, 339] width 101 height 15
click at [215, 26] on span "Start Calls" at bounding box center [217, 24] width 30 height 9
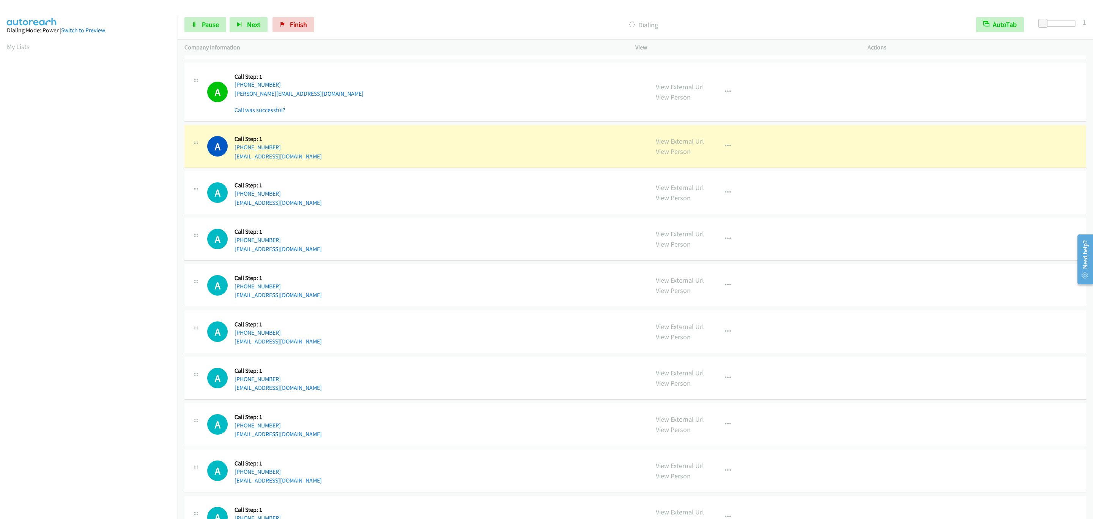
scroll to position [4127, 0]
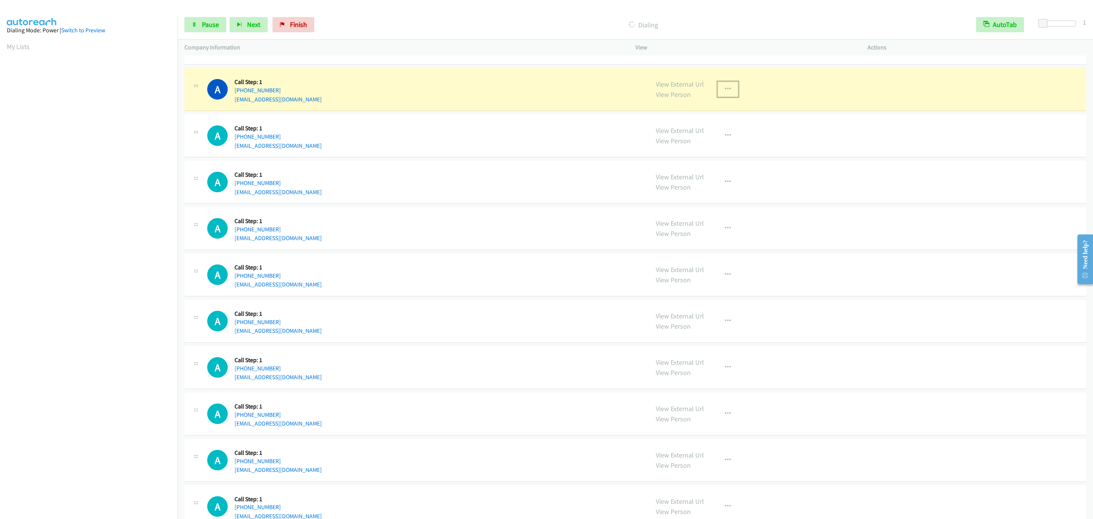
click at [729, 97] on button "button" at bounding box center [728, 89] width 21 height 15
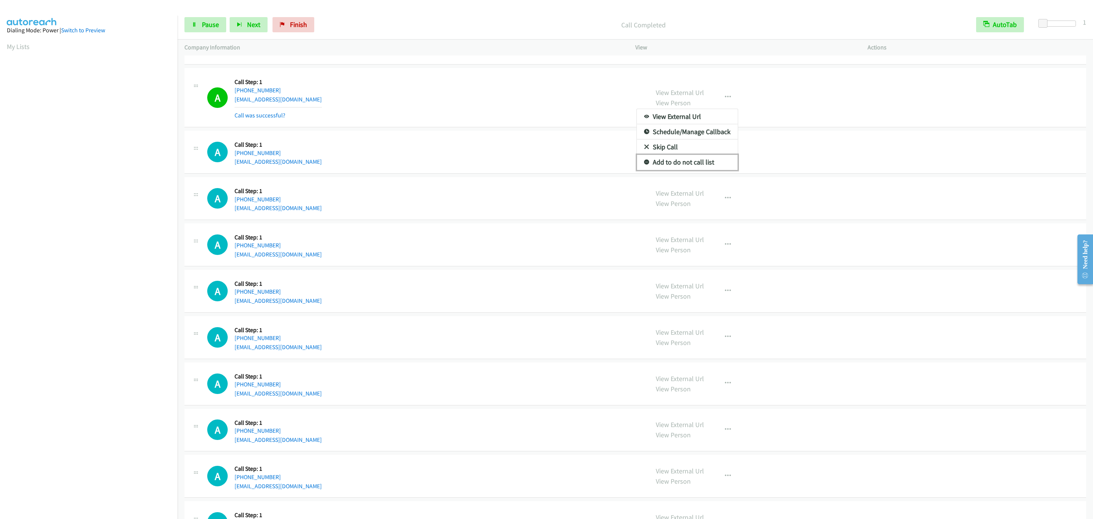
click at [686, 170] on link "Add to do not call list" at bounding box center [687, 162] width 101 height 15
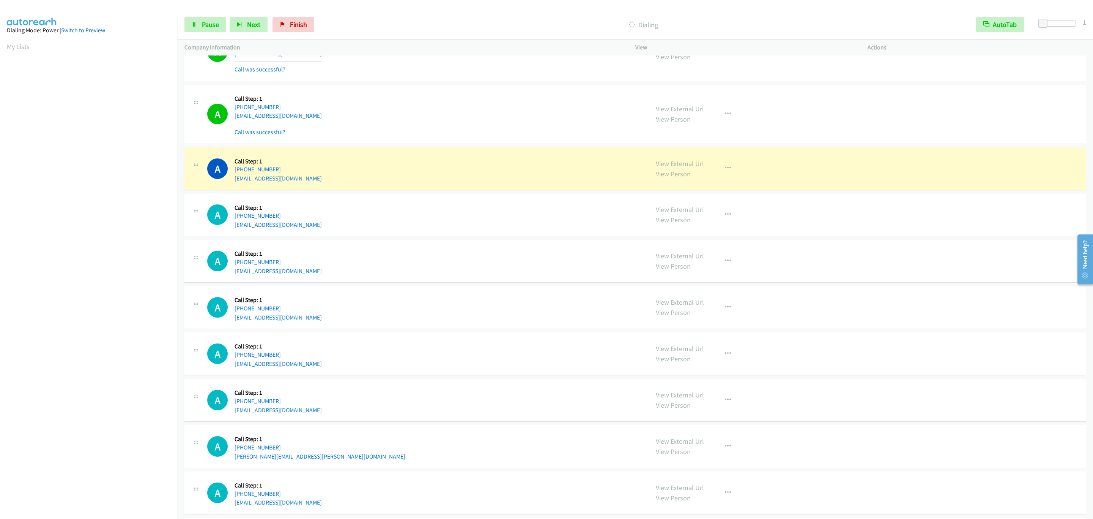
scroll to position [4412, 0]
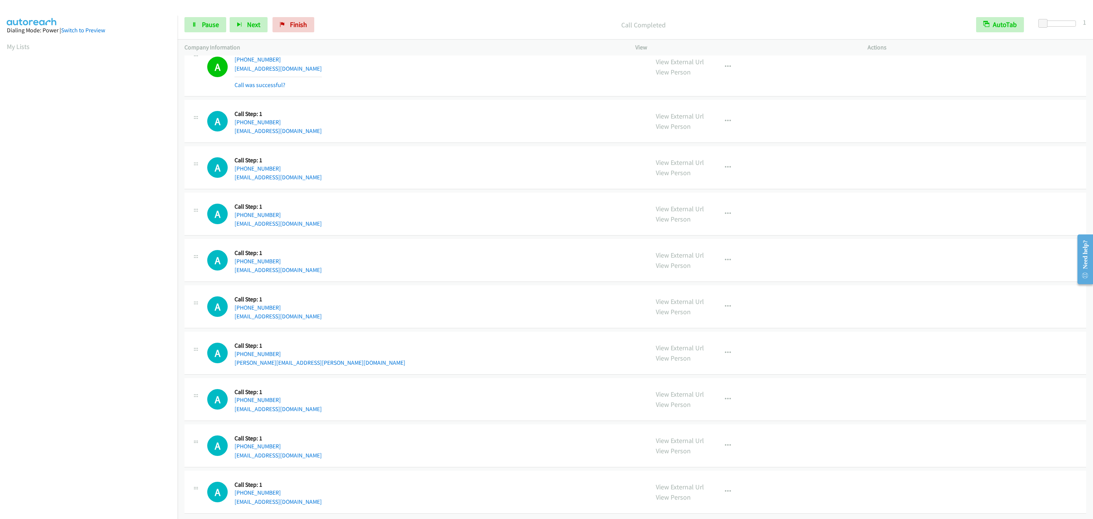
drag, startPoint x: 114, startPoint y: 423, endPoint x: 114, endPoint y: 417, distance: 5.7
click at [114, 423] on aside "Dialing Mode: Power | Switch to Preview My Lists" at bounding box center [89, 226] width 178 height 420
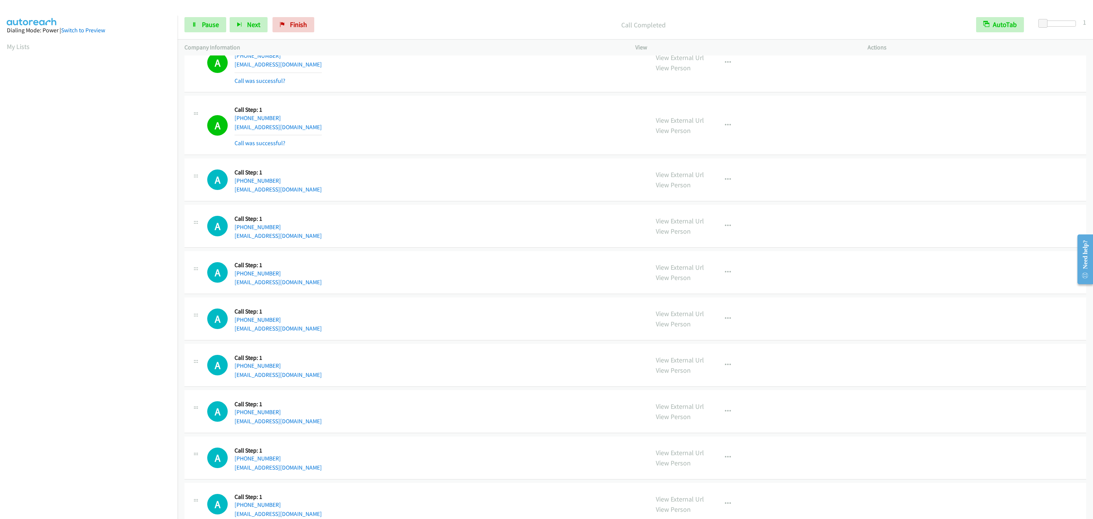
scroll to position [5281, 0]
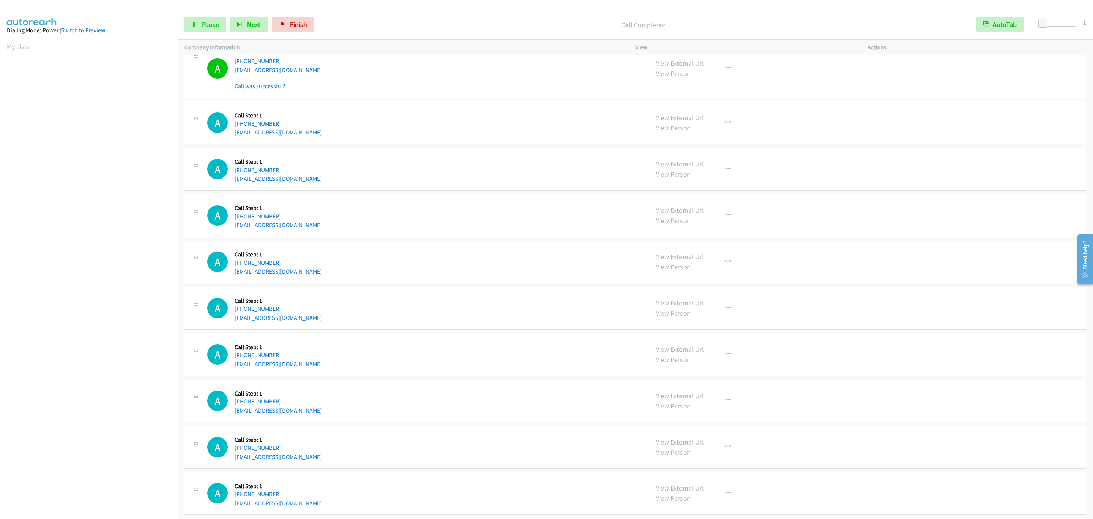
click at [204, 12] on div "Start Calls Pause Next Finish Call Completed AutoTab AutoTab 1" at bounding box center [636, 24] width 916 height 29
click at [216, 33] on div "Start Calls Pause Next Finish Call Completed AutoTab AutoTab 1" at bounding box center [636, 24] width 916 height 29
click at [212, 29] on link "Pause" at bounding box center [206, 24] width 42 height 15
click at [212, 25] on span "Start Calls" at bounding box center [217, 24] width 30 height 9
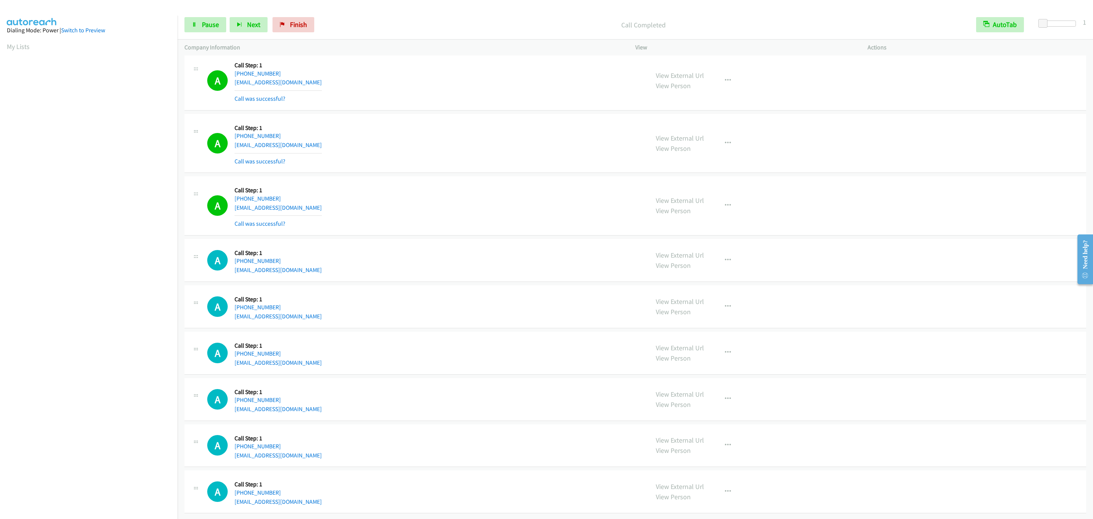
scroll to position [5545, 0]
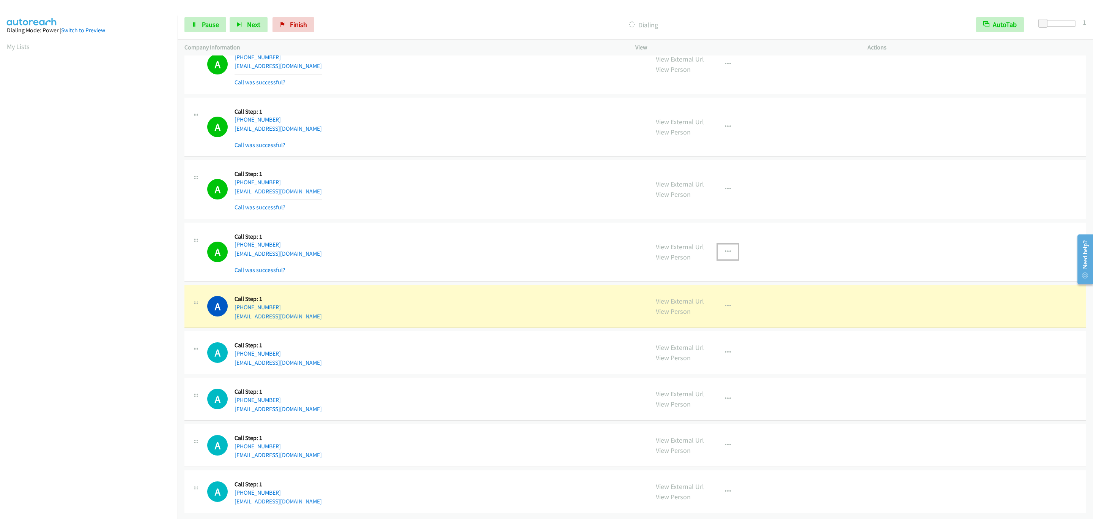
drag, startPoint x: 721, startPoint y: 262, endPoint x: 720, endPoint y: 286, distance: 24.3
click at [721, 259] on button "button" at bounding box center [728, 251] width 21 height 15
click at [722, 324] on link "Add to do not call list" at bounding box center [687, 316] width 101 height 15
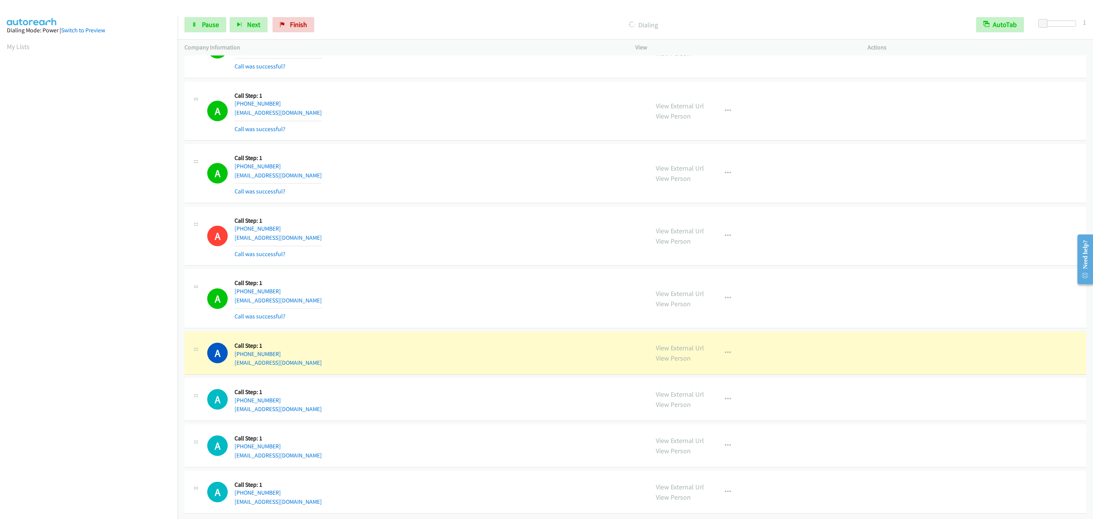
scroll to position [5578, 0]
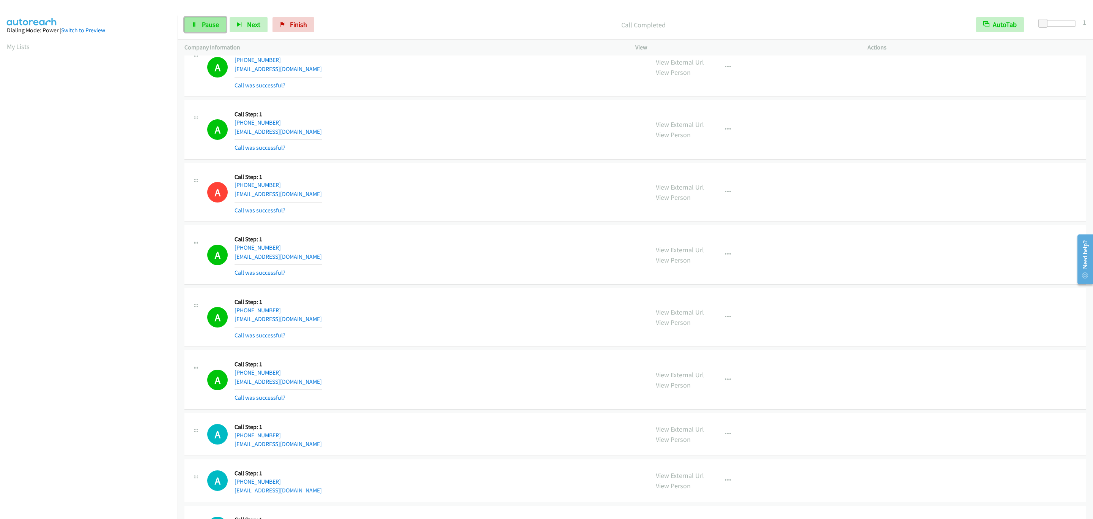
click at [212, 23] on span "Pause" at bounding box center [210, 24] width 17 height 9
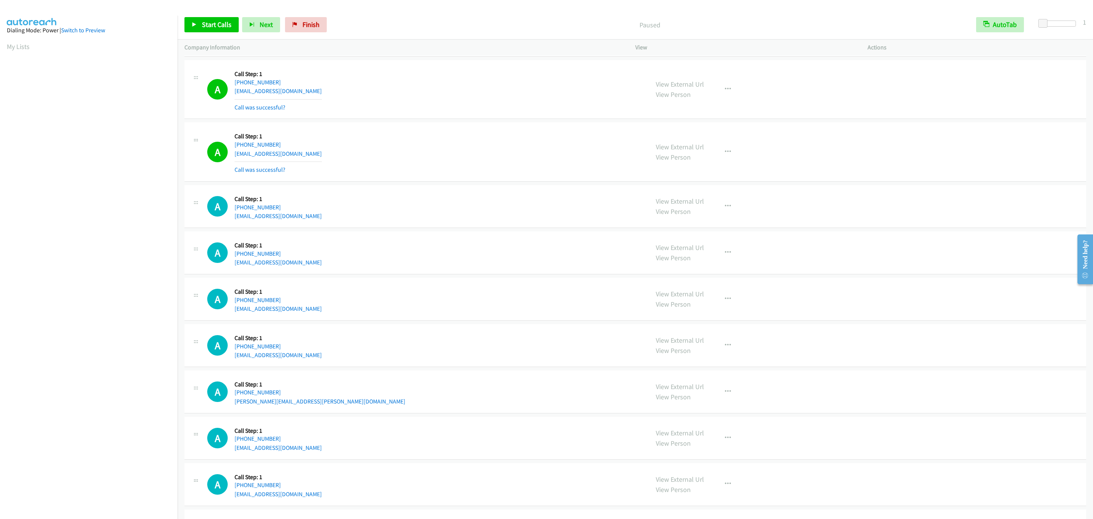
click at [215, 16] on div "Start Calls Pause Next Finish Paused AutoTab AutoTab 1" at bounding box center [636, 24] width 916 height 29
click at [210, 16] on div "Start Calls Pause Next Finish Paused AutoTab AutoTab 1" at bounding box center [636, 24] width 916 height 29
click at [234, 27] on link "Start Calls" at bounding box center [212, 24] width 54 height 15
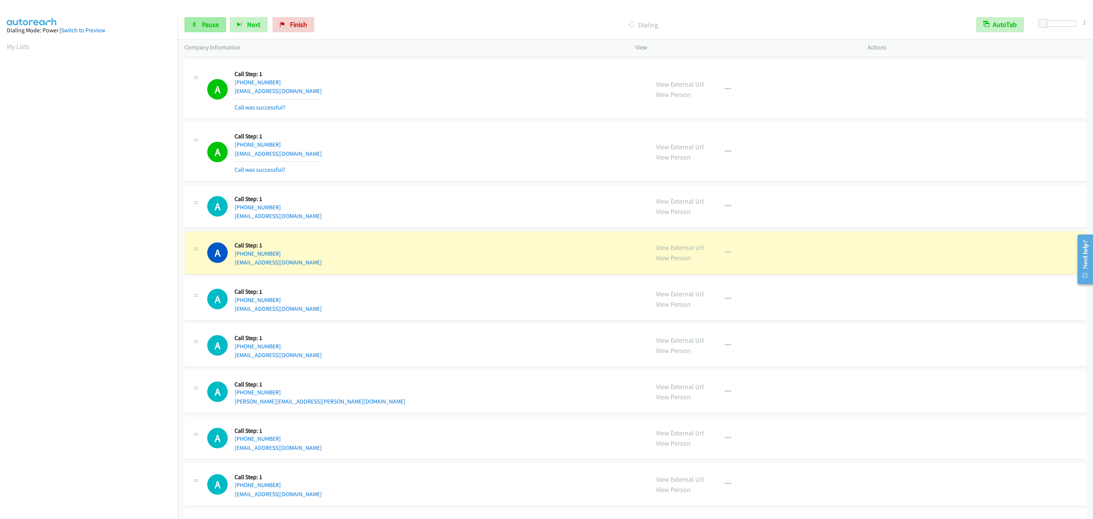
drag, startPoint x: 199, startPoint y: 11, endPoint x: 204, endPoint y: 21, distance: 10.9
click at [200, 11] on div "Start Calls Pause Next Finish Dialing AutoTab AutoTab 1" at bounding box center [636, 24] width 916 height 29
click at [204, 21] on span "Pause" at bounding box center [210, 24] width 17 height 9
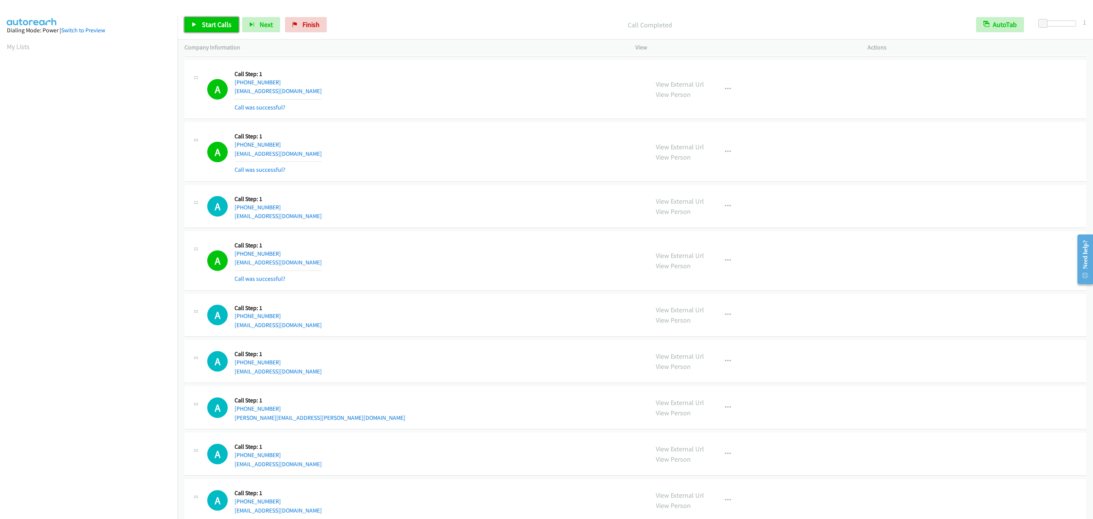
click at [204, 21] on span "Start Calls" at bounding box center [217, 24] width 30 height 9
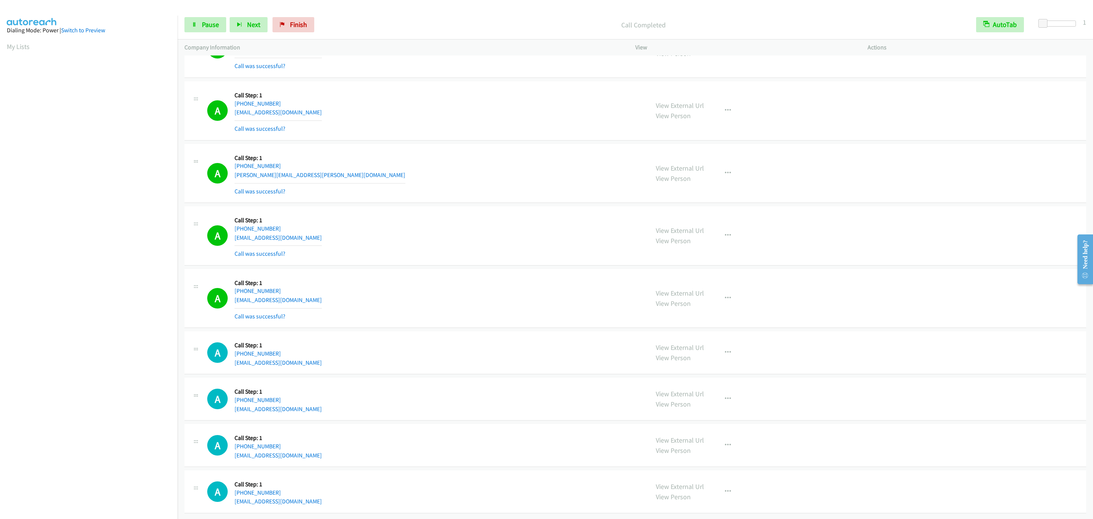
scroll to position [6127, 0]
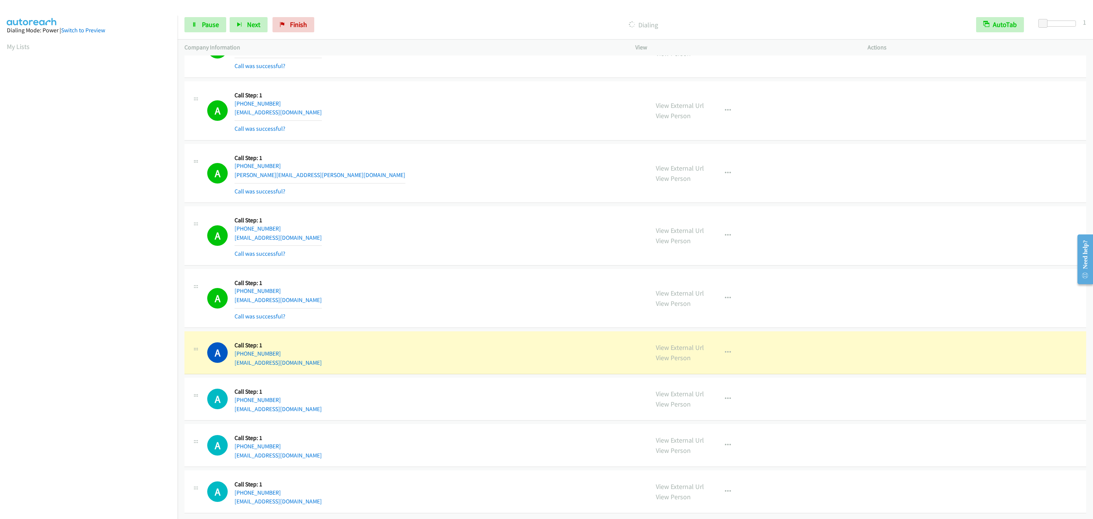
click at [425, 172] on div "A Callback Scheduled Call Step: 1 America/Los_Angeles [PHONE_NUMBER] [PERSON_NA…" at bounding box center [424, 173] width 435 height 45
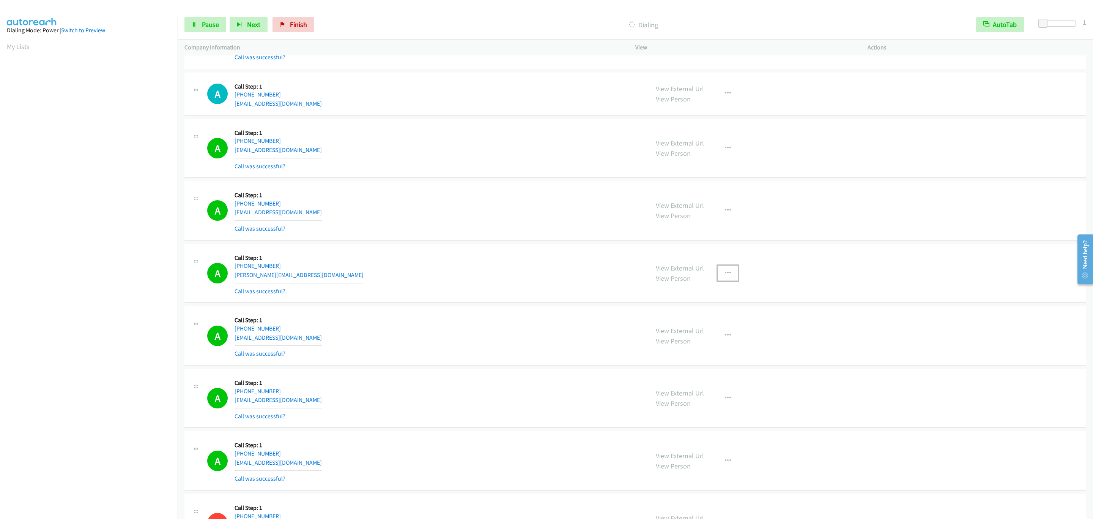
click at [718, 281] on button "button" at bounding box center [728, 272] width 21 height 15
click at [710, 346] on link "Add to do not call list" at bounding box center [687, 337] width 101 height 15
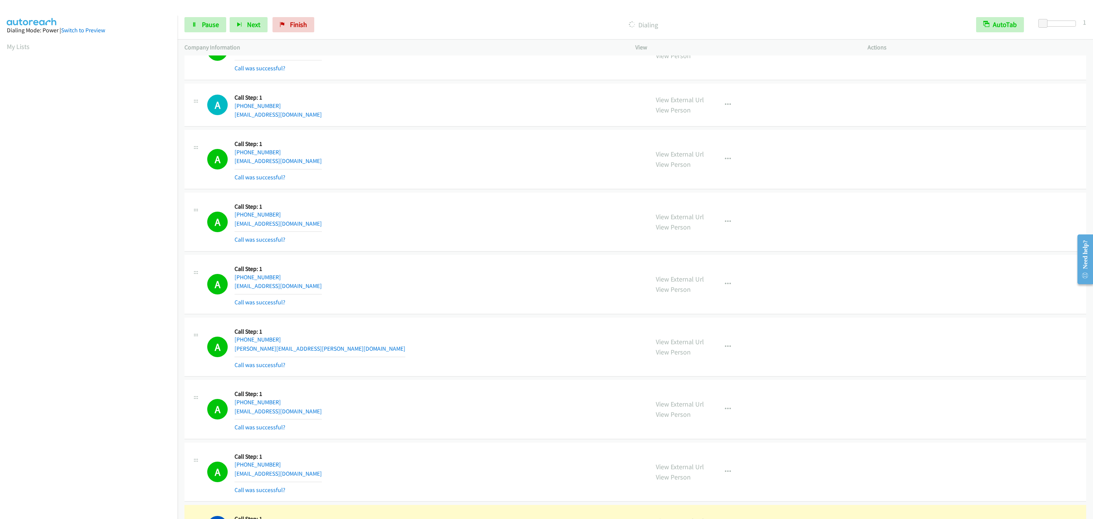
scroll to position [6127, 0]
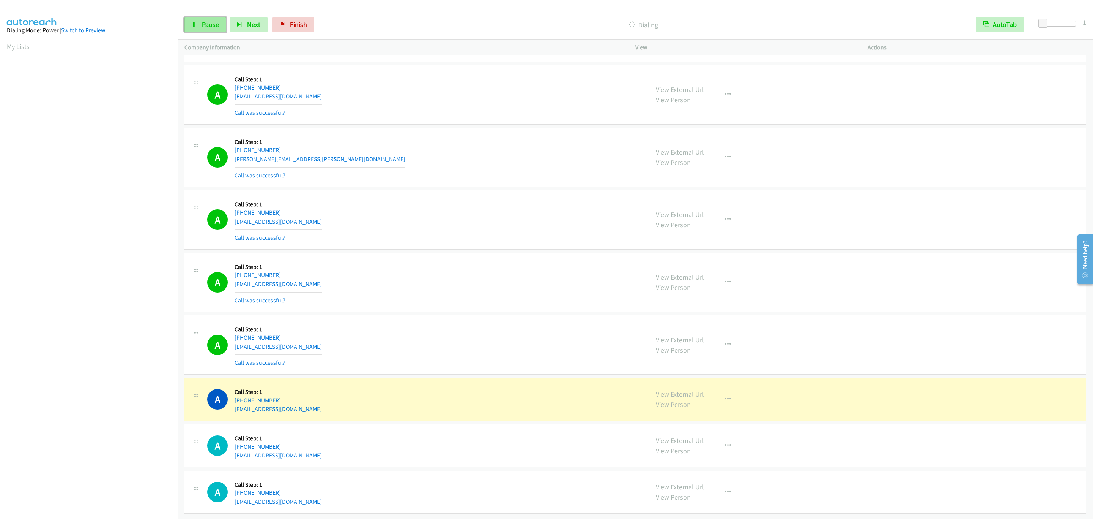
click at [209, 24] on span "Pause" at bounding box center [210, 24] width 17 height 9
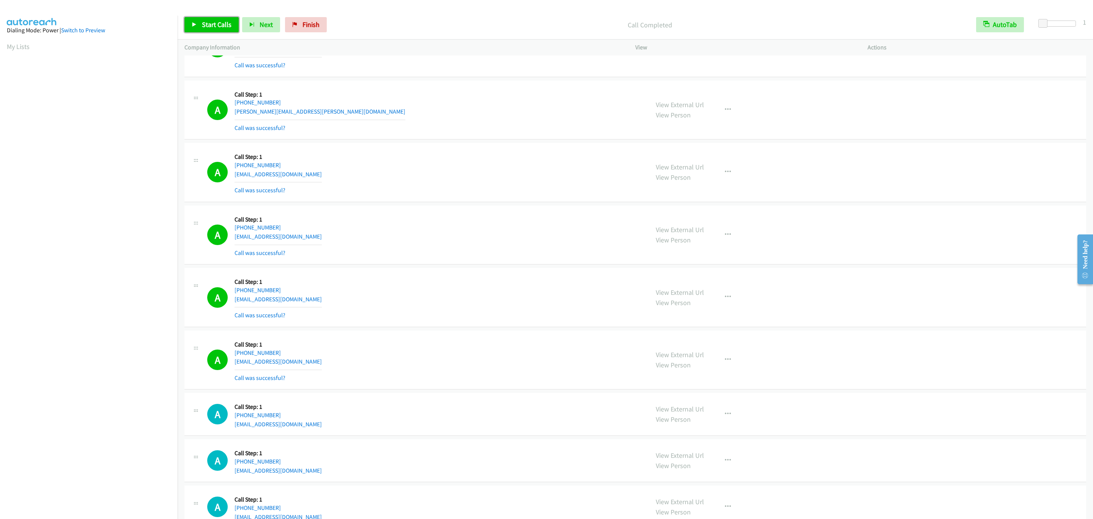
click at [220, 24] on span "Start Calls" at bounding box center [217, 24] width 30 height 9
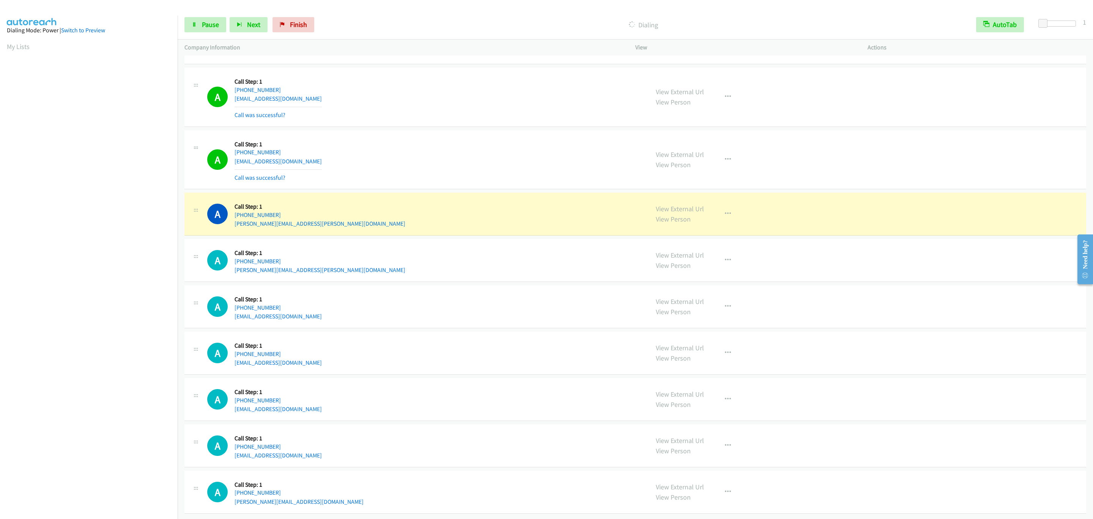
scroll to position [6581, 0]
click at [863, 304] on div "View External Url View Person View External Url Email Schedule/Manage Callback …" at bounding box center [768, 306] width 239 height 29
click at [731, 211] on button "button" at bounding box center [728, 213] width 21 height 15
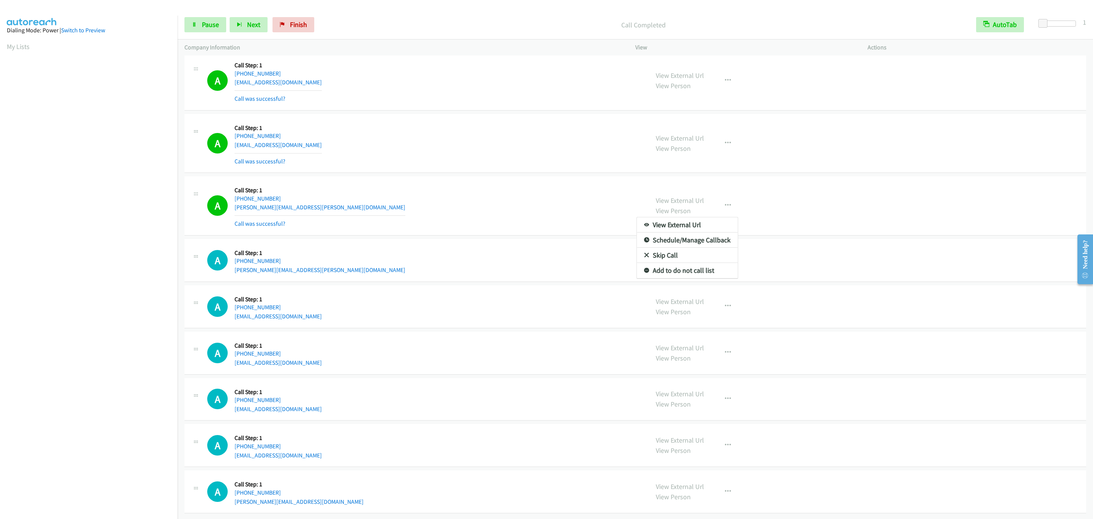
click at [776, 276] on div at bounding box center [546, 259] width 1093 height 519
click at [93, 420] on section at bounding box center [89, 239] width 164 height 363
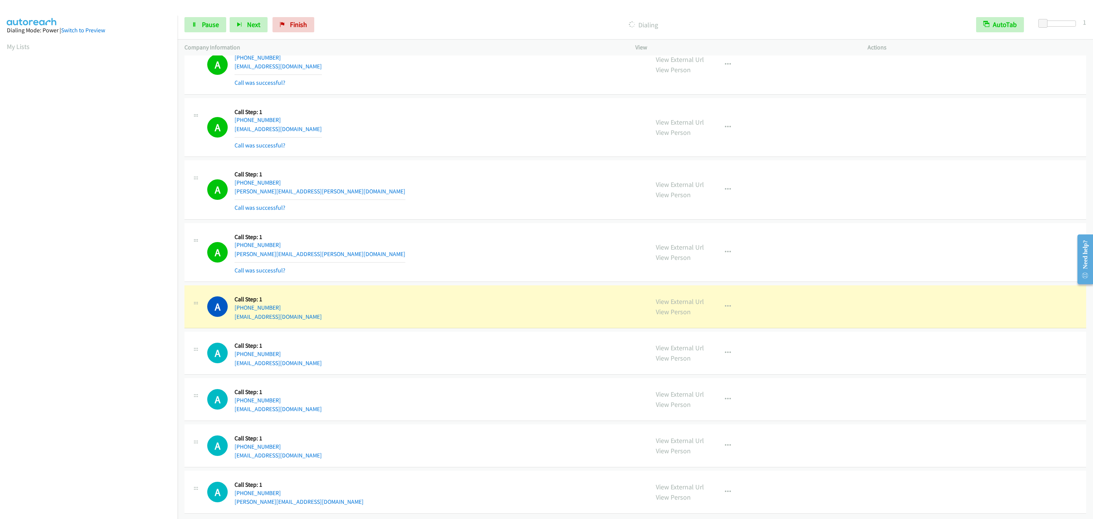
click at [474, 219] on div "A Callback Scheduled Call Step: 1 [GEOGRAPHIC_DATA]/[GEOGRAPHIC_DATA] [PHONE_NU…" at bounding box center [636, 189] width 902 height 59
click at [472, 219] on div "A Callback Scheduled Call Step: 1 [GEOGRAPHIC_DATA]/[GEOGRAPHIC_DATA] [PHONE_NU…" at bounding box center [636, 189] width 902 height 59
click at [475, 219] on div "A Callback Scheduled Call Step: 1 [GEOGRAPHIC_DATA]/[GEOGRAPHIC_DATA] [PHONE_NU…" at bounding box center [636, 189] width 902 height 59
drag, startPoint x: 476, startPoint y: 226, endPoint x: 716, endPoint y: 311, distance: 254.9
click at [477, 221] on td "A Callback Scheduled Call Step: 1 [GEOGRAPHIC_DATA]/[GEOGRAPHIC_DATA] [PHONE_NU…" at bounding box center [636, 190] width 916 height 63
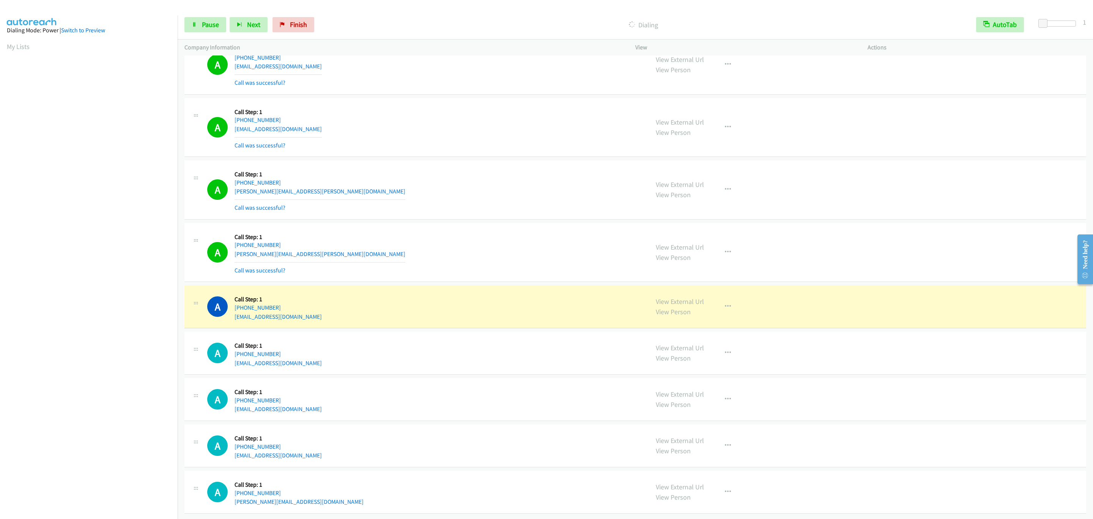
click at [806, 321] on div "View External Url View Person View External Url Email Schedule/Manage Callback …" at bounding box center [768, 306] width 239 height 29
click at [786, 308] on div "View External Url View Person View External Url Email Schedule/Manage Callback …" at bounding box center [768, 306] width 239 height 29
click at [783, 305] on div "View External Url View Person View External Url Email Schedule/Manage Callback …" at bounding box center [768, 306] width 239 height 29
drag, startPoint x: 472, startPoint y: 214, endPoint x: 568, endPoint y: 278, distance: 115.5
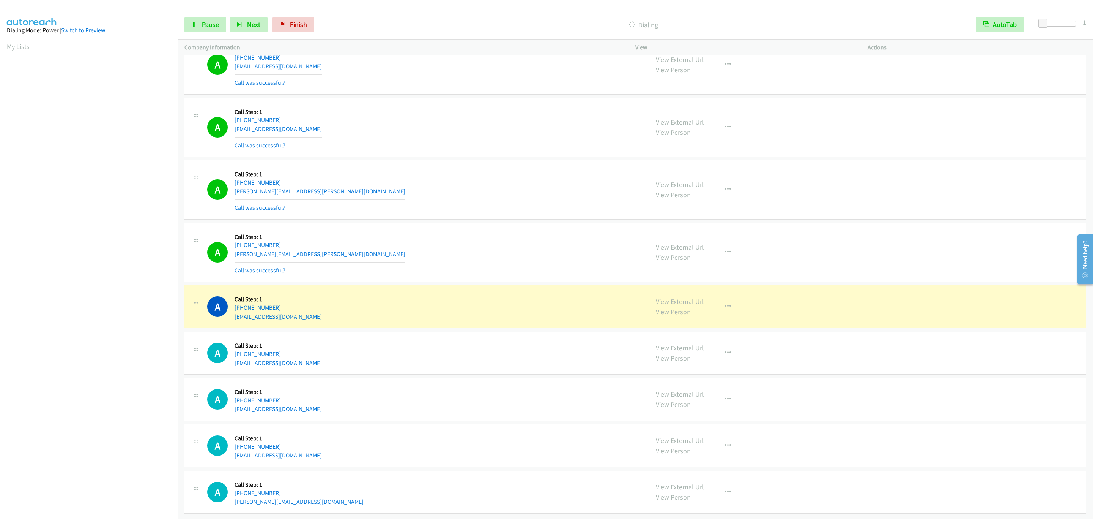
click at [470, 212] on div "A Callback Scheduled Call Step: 1 [GEOGRAPHIC_DATA]/[GEOGRAPHIC_DATA] [PHONE_NU…" at bounding box center [424, 189] width 435 height 45
click at [757, 321] on div "View External Url View Person View External Url Email Schedule/Manage Callback …" at bounding box center [768, 306] width 239 height 29
click at [727, 311] on button "button" at bounding box center [728, 306] width 21 height 15
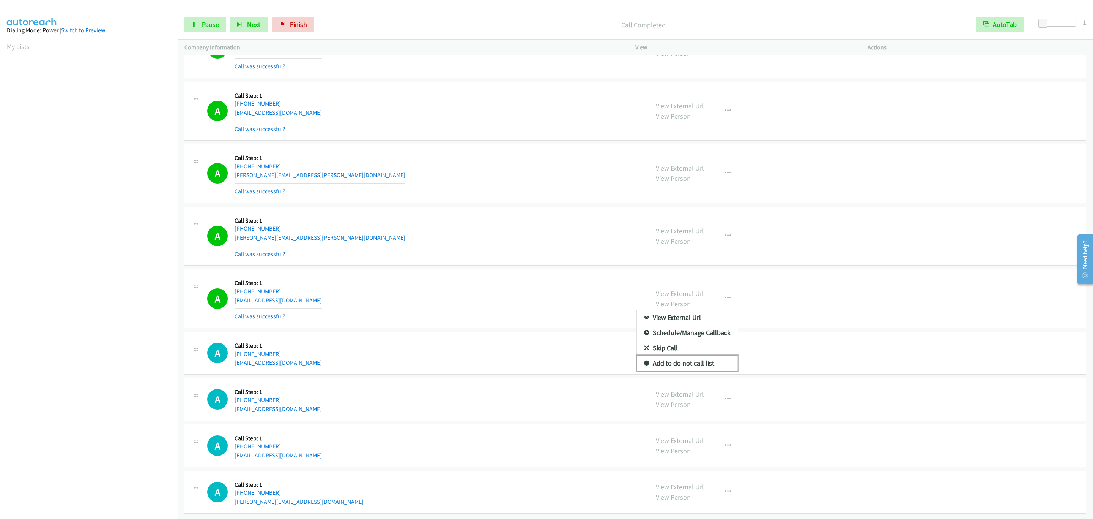
click at [708, 371] on link "Add to do not call list" at bounding box center [687, 362] width 101 height 15
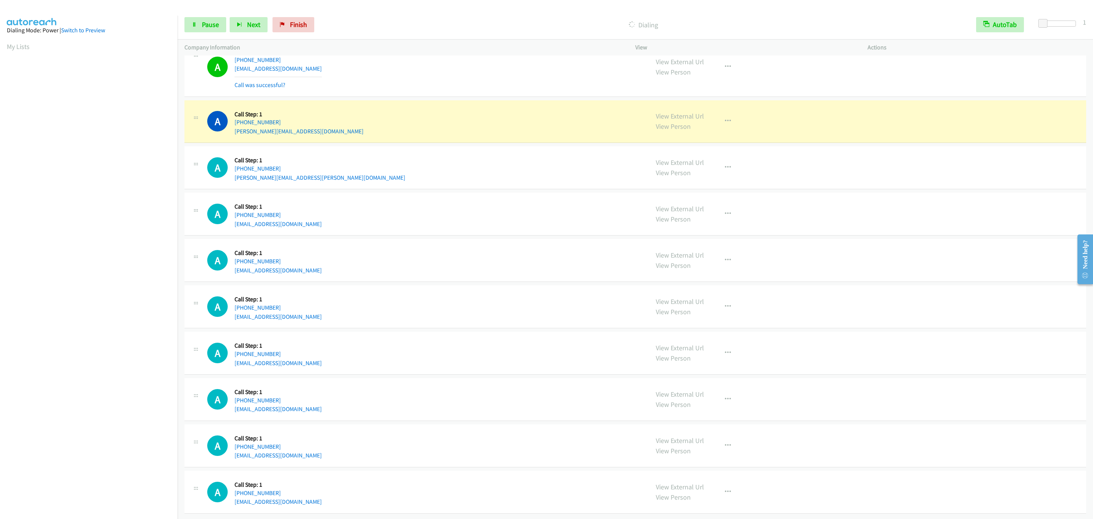
scroll to position [7051, 0]
click at [840, 108] on div "View External Url View Person View External Url Email Schedule/Manage Callback …" at bounding box center [768, 121] width 239 height 29
click at [724, 114] on button "button" at bounding box center [728, 121] width 21 height 15
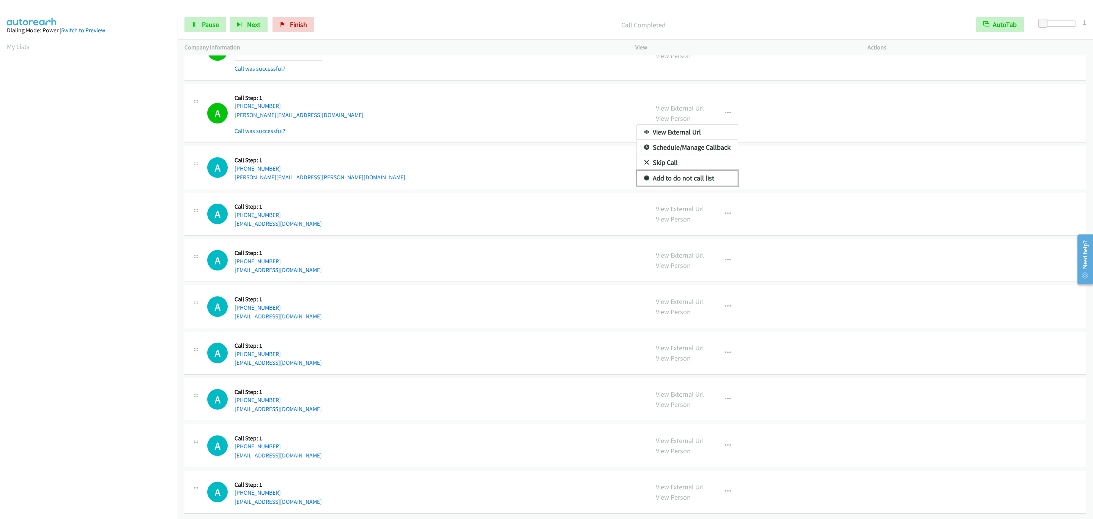
drag, startPoint x: 691, startPoint y: 185, endPoint x: 673, endPoint y: 187, distance: 18.4
click at [691, 185] on link "Add to do not call list" at bounding box center [687, 177] width 101 height 15
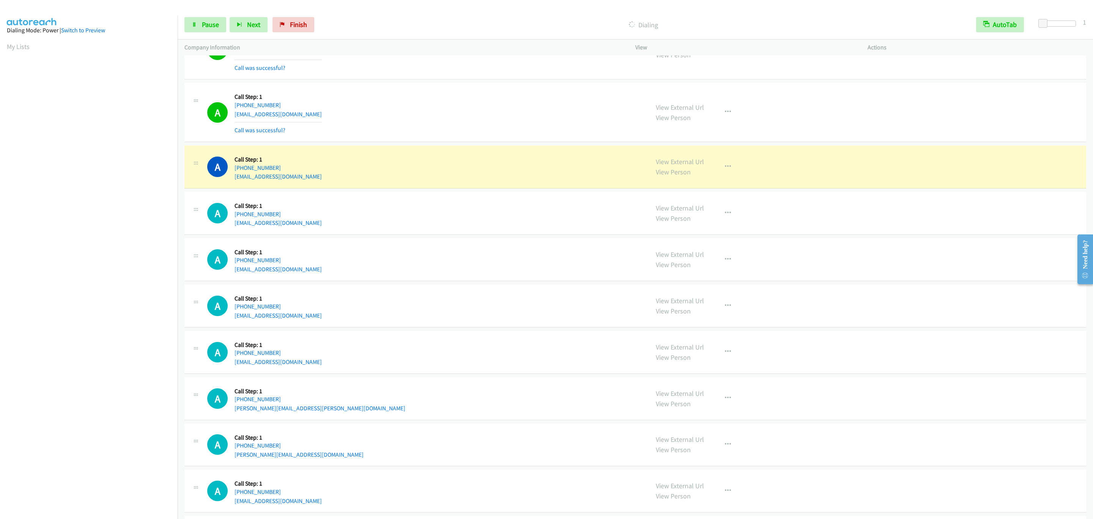
scroll to position [7429, 0]
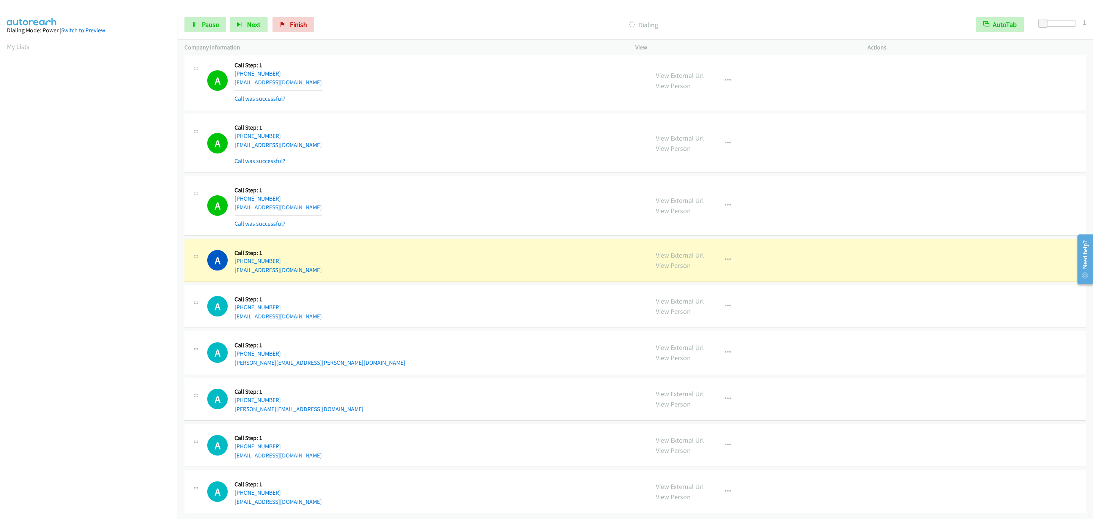
click at [724, 275] on div "View External Url View Person View External Url Email Schedule/Manage Callback …" at bounding box center [768, 260] width 239 height 29
click at [724, 267] on button "button" at bounding box center [728, 259] width 21 height 15
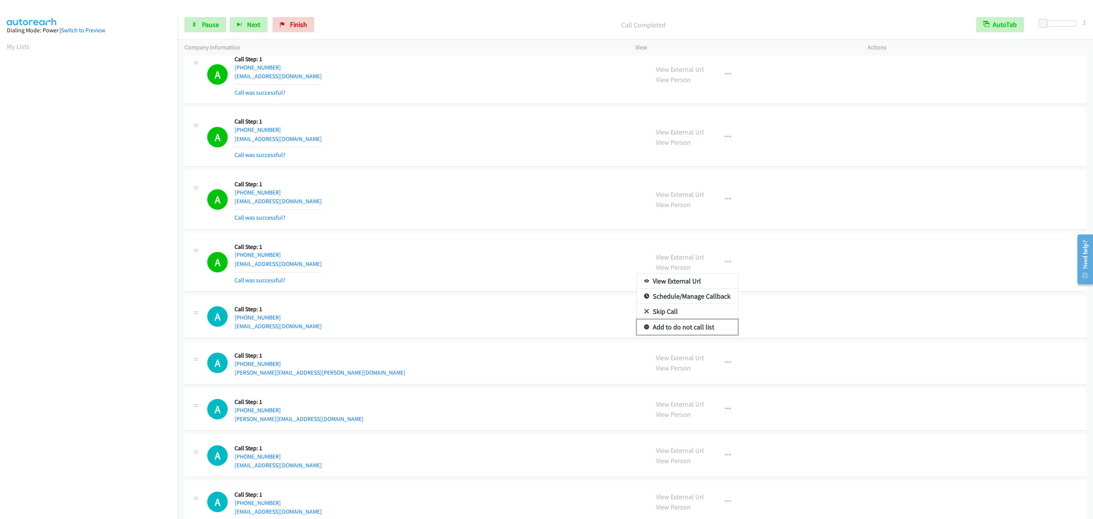
click at [701, 335] on link "Add to do not call list" at bounding box center [687, 326] width 101 height 15
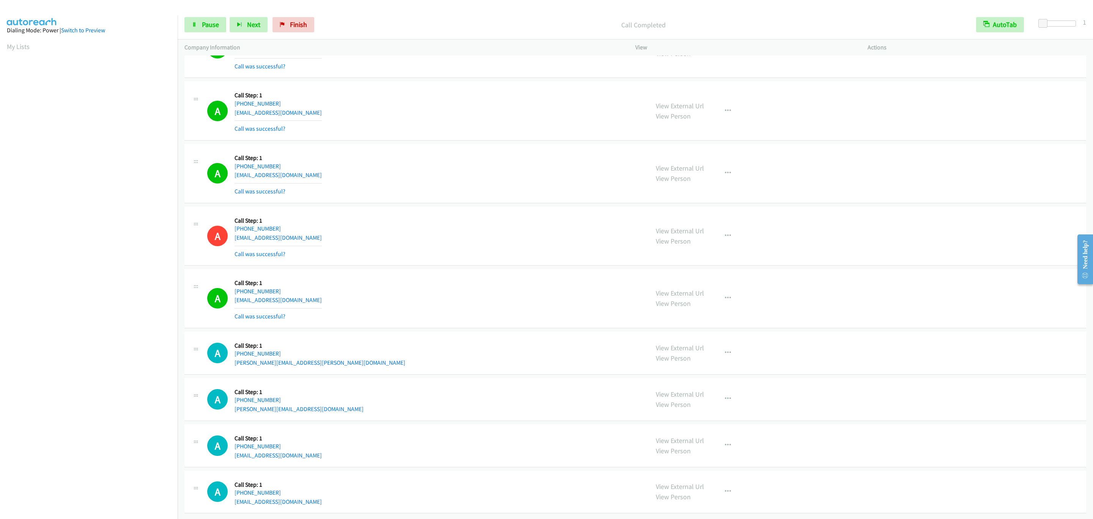
scroll to position [7510, 0]
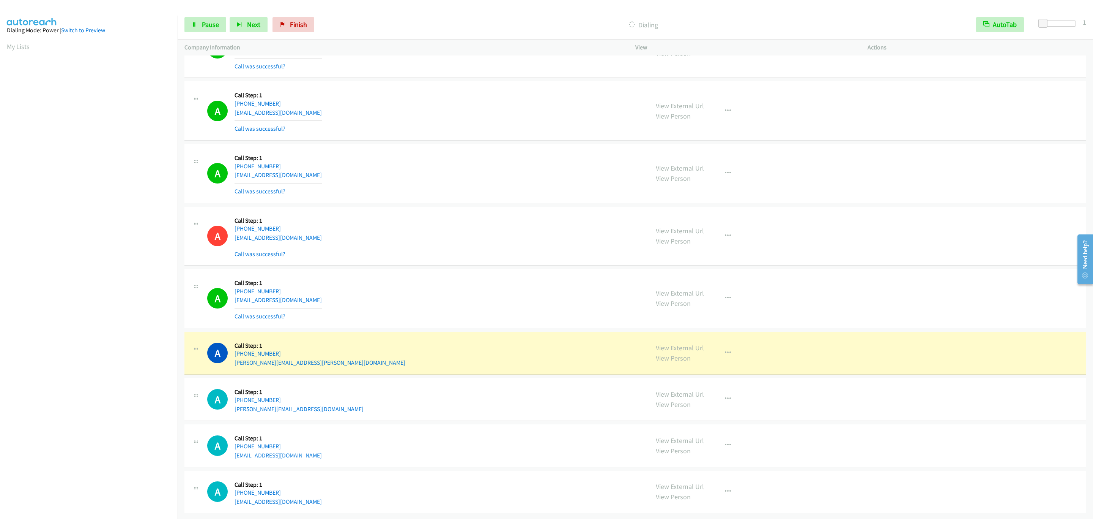
click at [470, 306] on div "A Callback Scheduled Call Step: 1 [GEOGRAPHIC_DATA]/[GEOGRAPHIC_DATA] [PHONE_NU…" at bounding box center [424, 298] width 435 height 45
click at [731, 347] on button "button" at bounding box center [728, 352] width 21 height 15
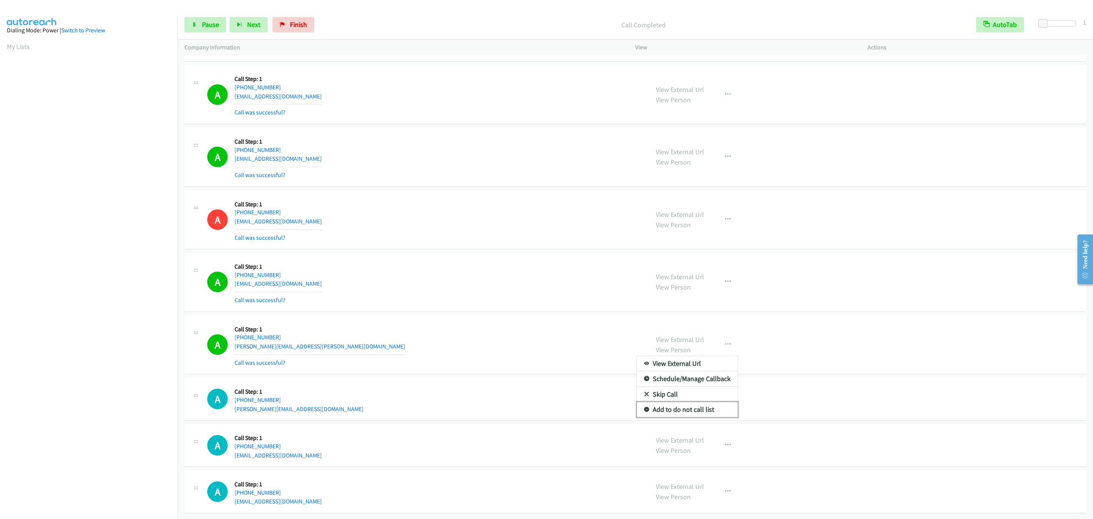
click at [678, 417] on link "Add to do not call list" at bounding box center [687, 409] width 101 height 15
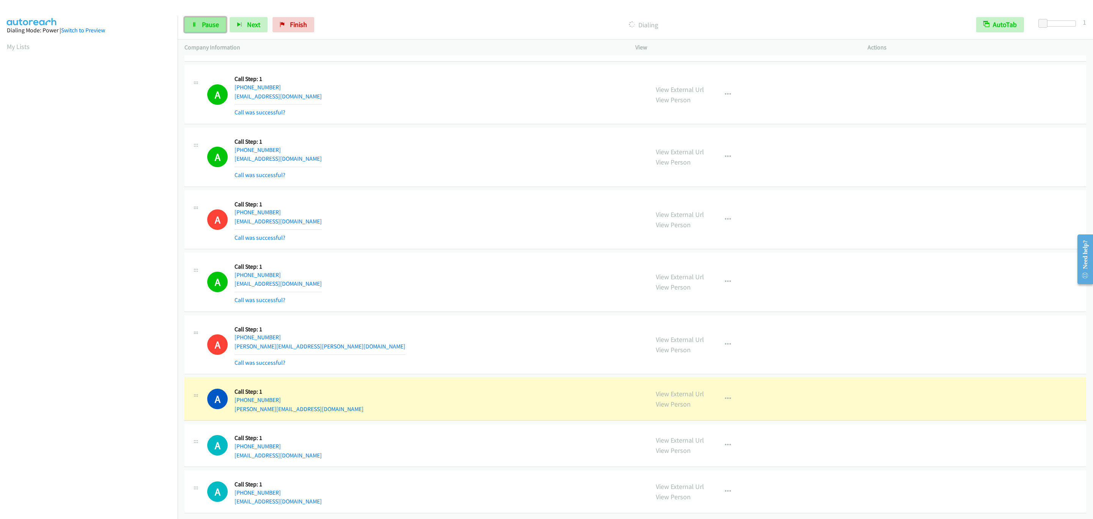
click at [213, 19] on link "Pause" at bounding box center [206, 24] width 42 height 15
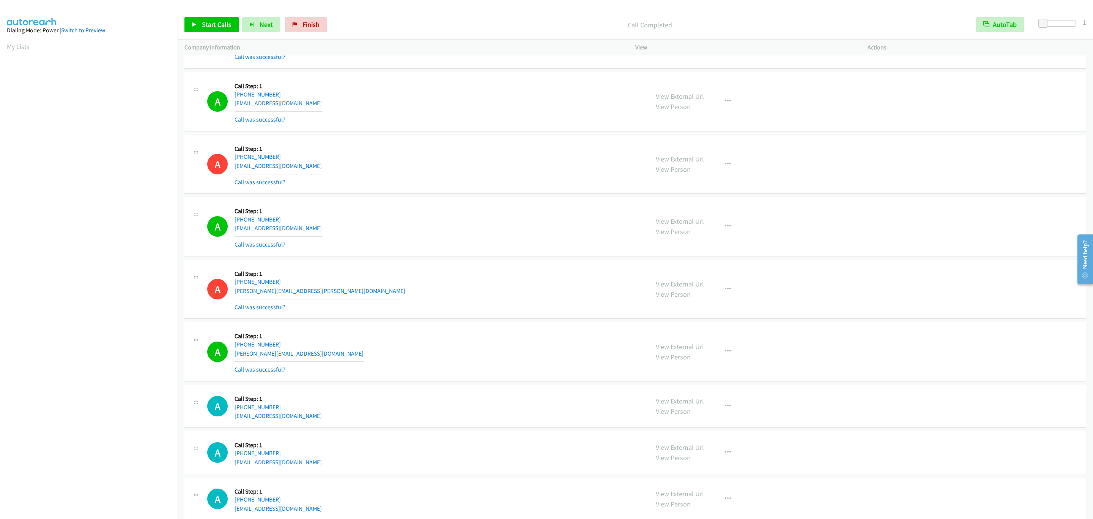
click at [614, 124] on div "A Callback Scheduled Call Step: 1 America/Los_Angeles [PHONE_NUMBER] [EMAIL_ADD…" at bounding box center [424, 101] width 435 height 45
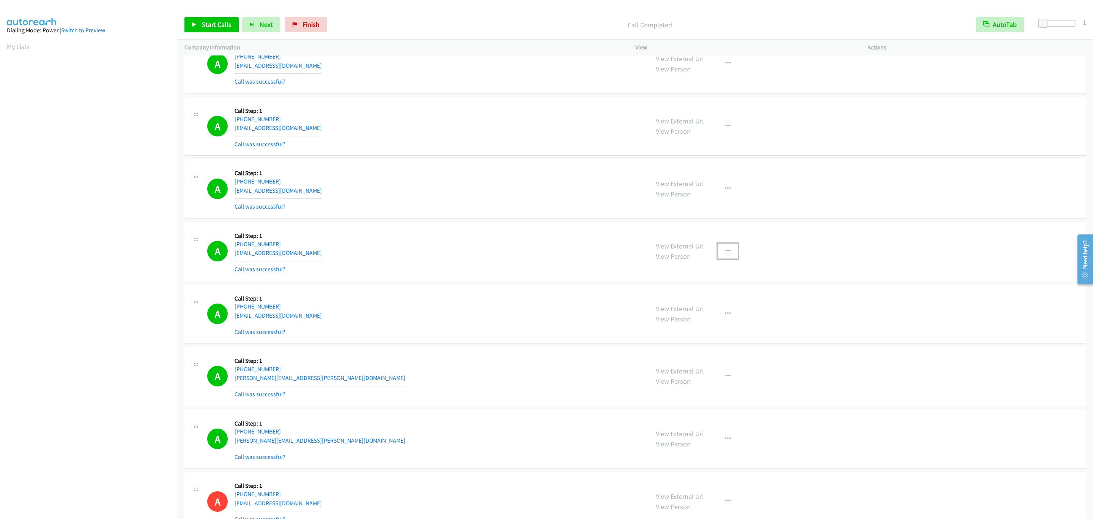
click at [729, 259] on button "button" at bounding box center [728, 250] width 21 height 15
drag, startPoint x: 713, startPoint y: 350, endPoint x: 705, endPoint y: 350, distance: 8.0
click at [713, 323] on link "Add to do not call list" at bounding box center [687, 315] width 101 height 15
click at [218, 28] on span "Start Calls" at bounding box center [217, 24] width 30 height 9
drag, startPoint x: 133, startPoint y: 421, endPoint x: 130, endPoint y: 418, distance: 4.0
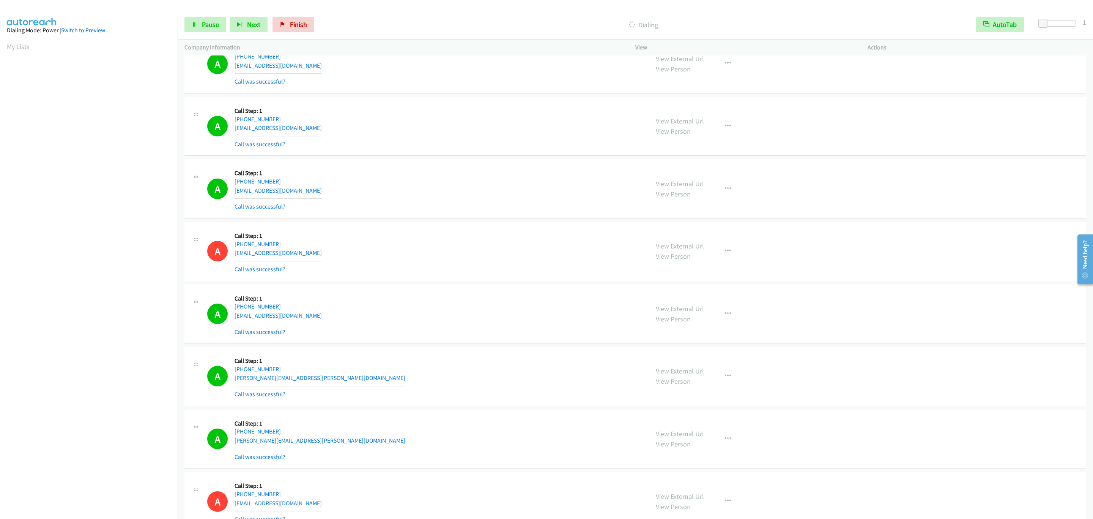
click at [131, 421] on section at bounding box center [89, 239] width 164 height 363
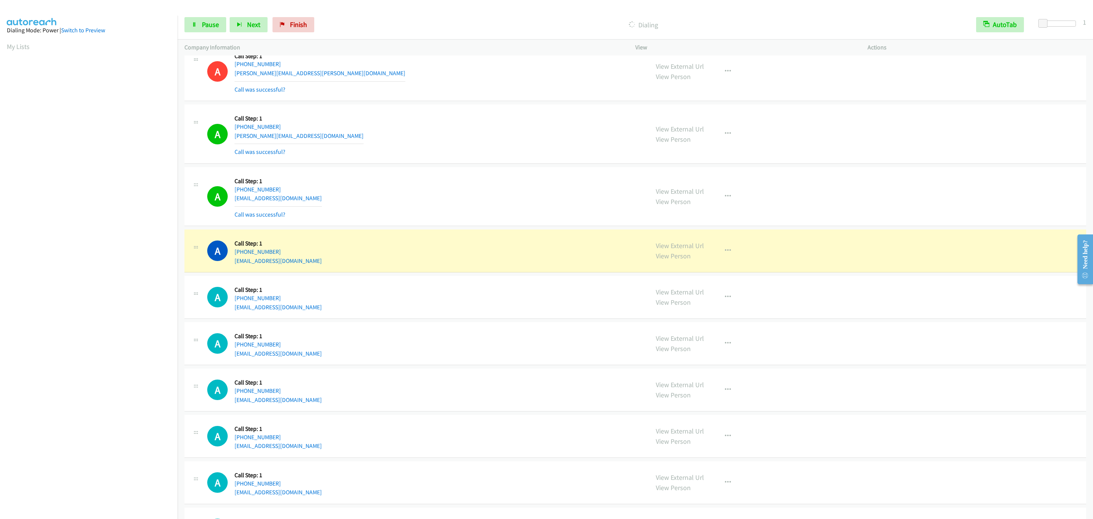
scroll to position [7801, 0]
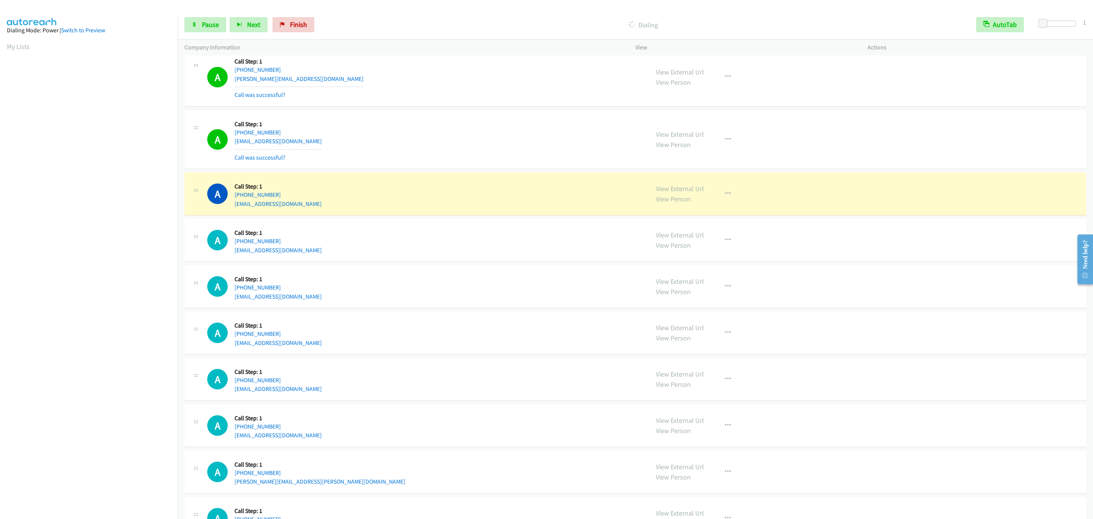
click at [467, 208] on div "A Callback Scheduled Call Step: 1 America/Los_Angeles [PHONE_NUMBER] [EMAIL_ADD…" at bounding box center [424, 193] width 435 height 29
click at [587, 208] on div "A Callback Scheduled Call Step: 1 America/Los_Angeles [PHONE_NUMBER] [EMAIL_ADD…" at bounding box center [424, 193] width 435 height 29
click at [920, 262] on div "A Callback Scheduled Call Step: 1 America/New_York [PHONE_NUMBER] [EMAIL_ADDRES…" at bounding box center [636, 240] width 902 height 43
click at [729, 201] on button "button" at bounding box center [728, 193] width 21 height 15
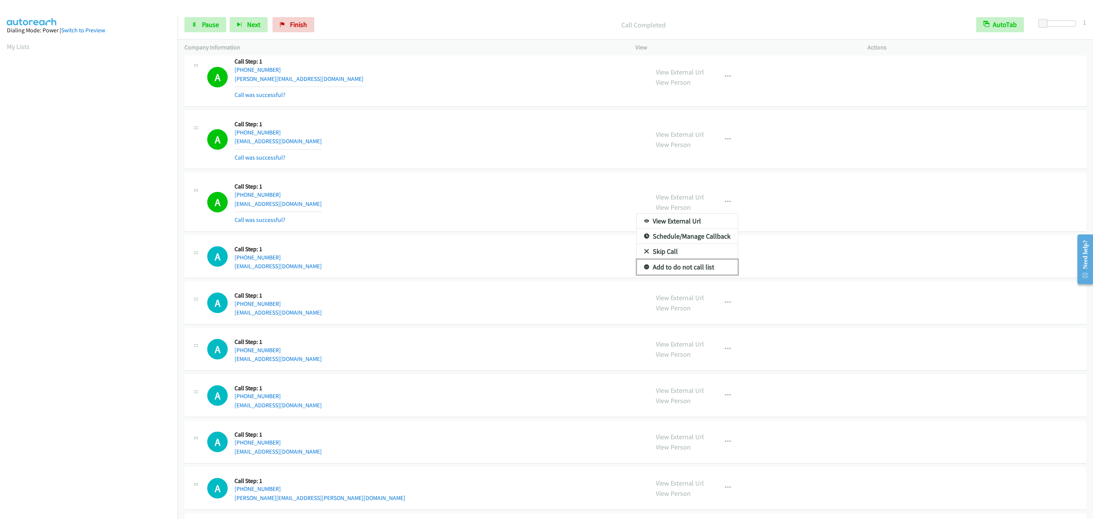
click at [710, 275] on link "Add to do not call list" at bounding box center [687, 266] width 101 height 15
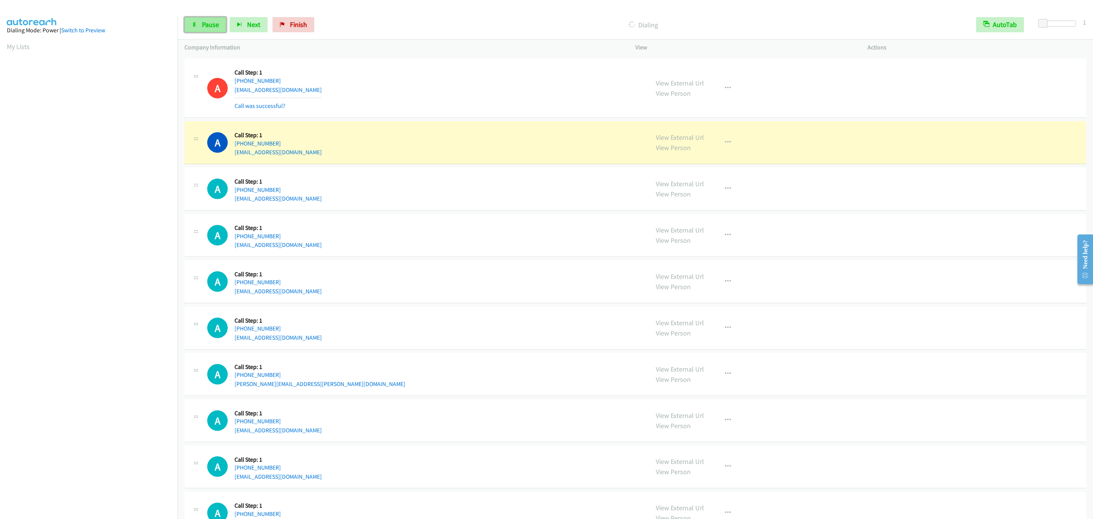
click at [197, 18] on link "Pause" at bounding box center [206, 24] width 42 height 15
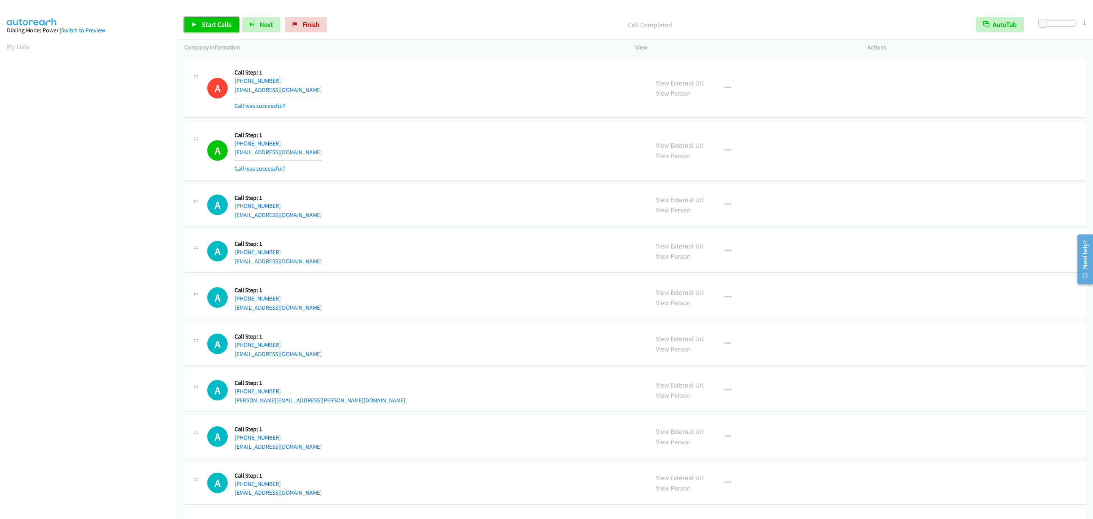
click at [200, 25] on link "Start Calls" at bounding box center [212, 24] width 54 height 15
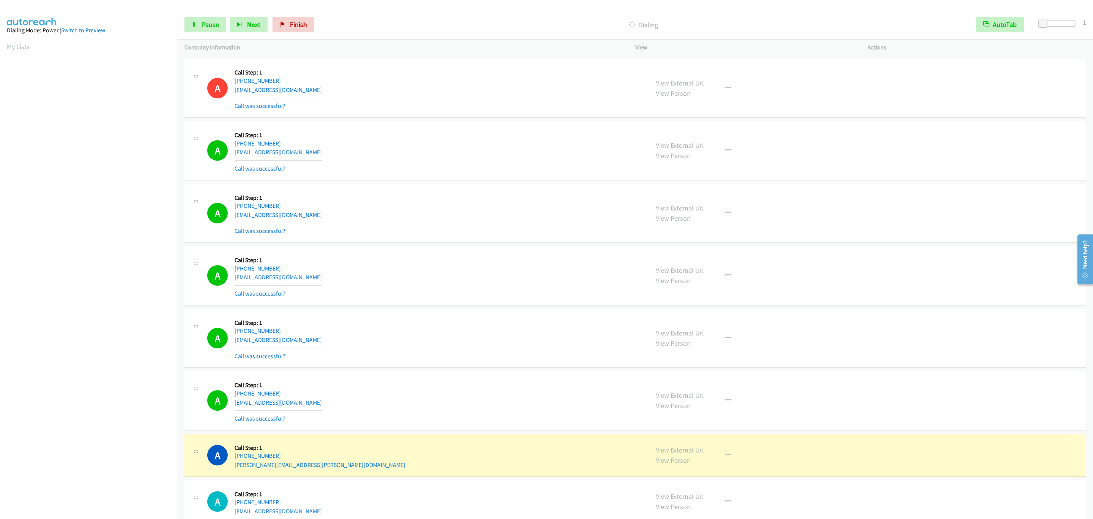
scroll to position [8076, 0]
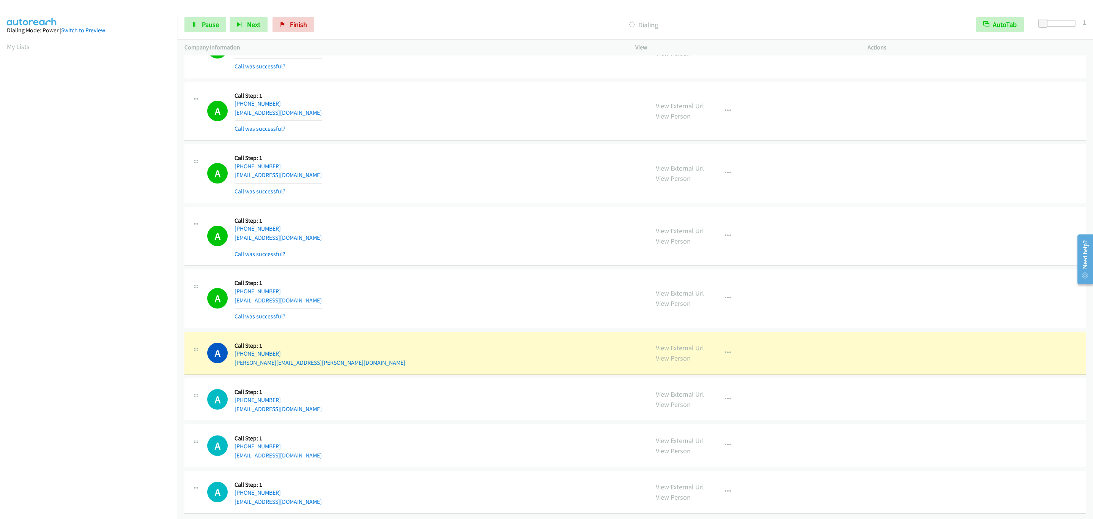
click at [678, 343] on link "View External Url" at bounding box center [680, 347] width 48 height 9
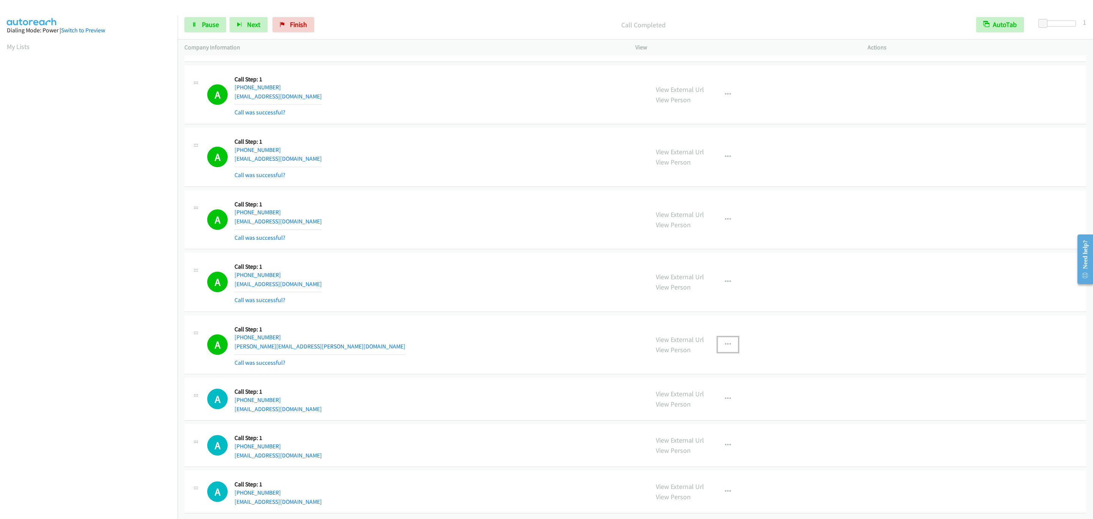
click at [728, 344] on button "button" at bounding box center [728, 344] width 21 height 15
click at [718, 417] on link "Add to do not call list" at bounding box center [687, 409] width 101 height 15
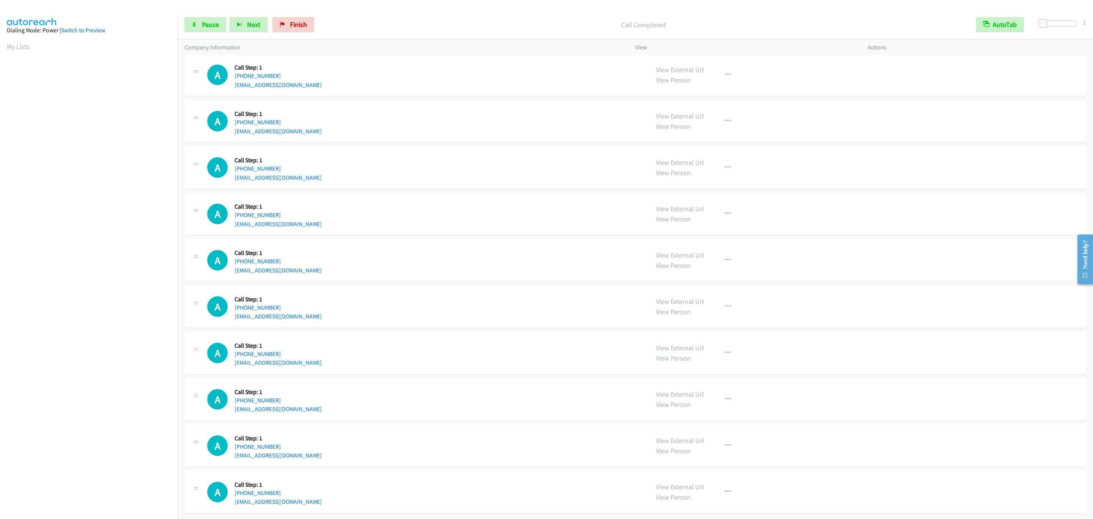
scroll to position [8430, 0]
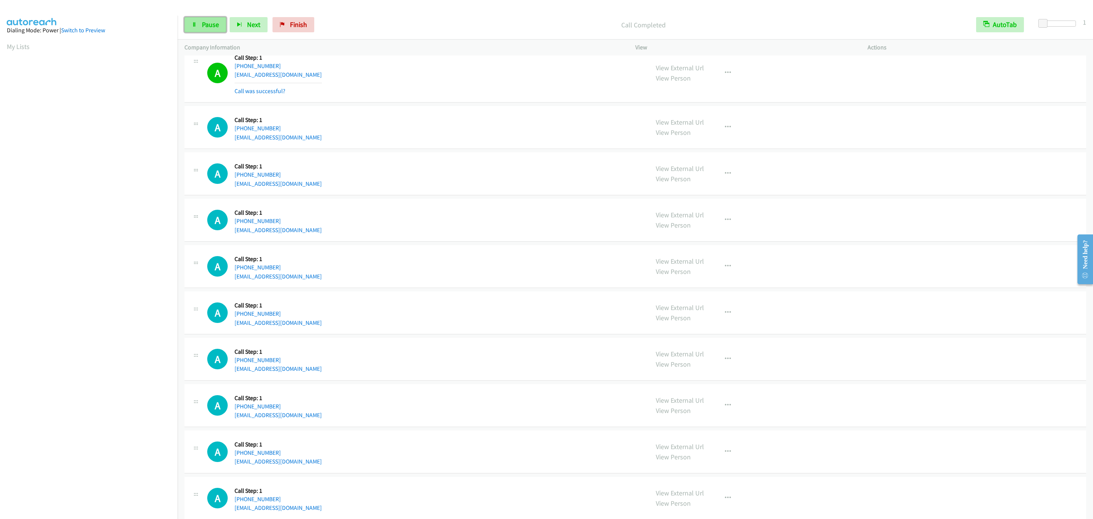
click at [193, 21] on link "Pause" at bounding box center [206, 24] width 42 height 15
click at [195, 21] on link "Start Calls" at bounding box center [212, 24] width 54 height 15
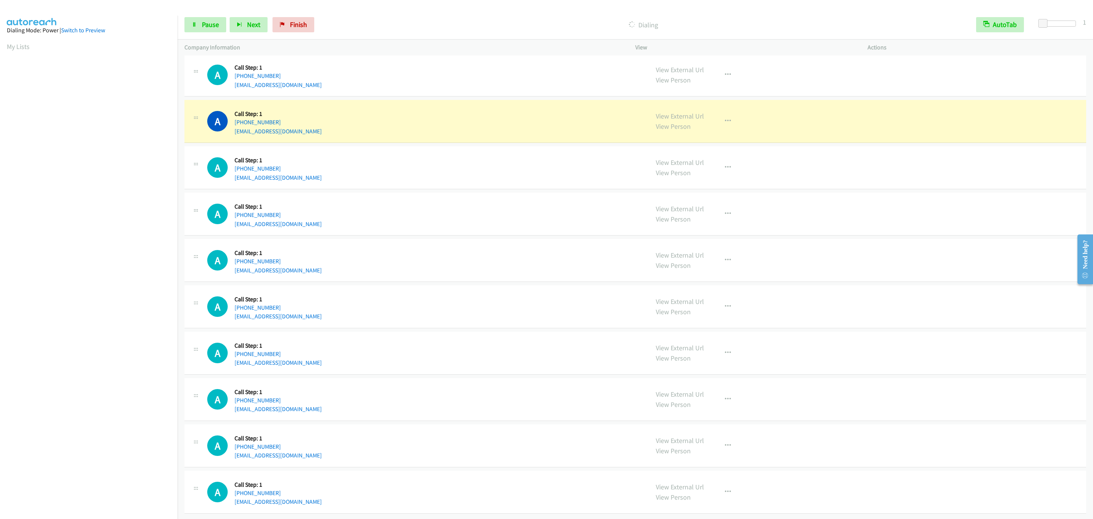
scroll to position [8544, 0]
click at [211, 26] on span "Pause" at bounding box center [210, 24] width 17 height 9
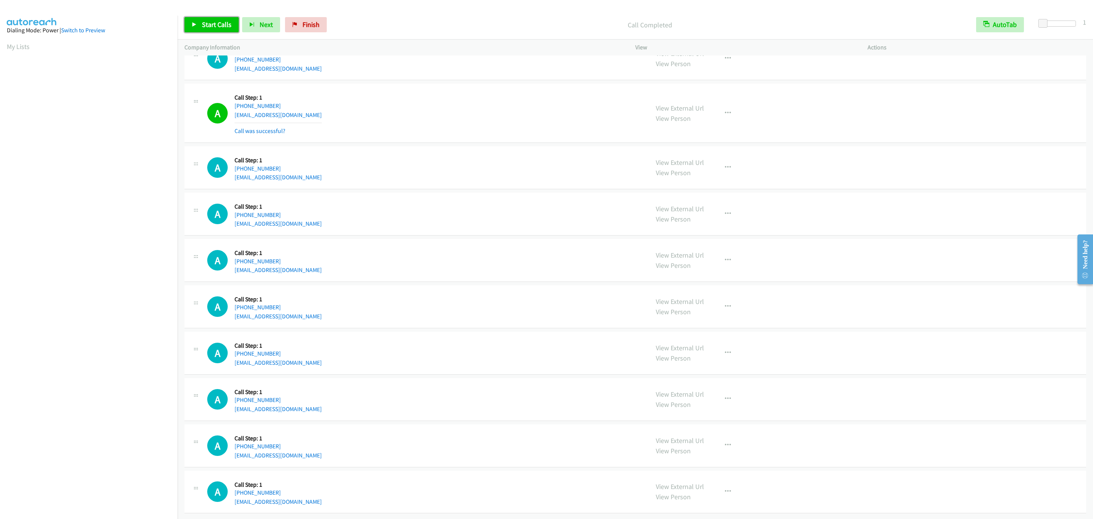
click at [221, 29] on link "Start Calls" at bounding box center [212, 24] width 54 height 15
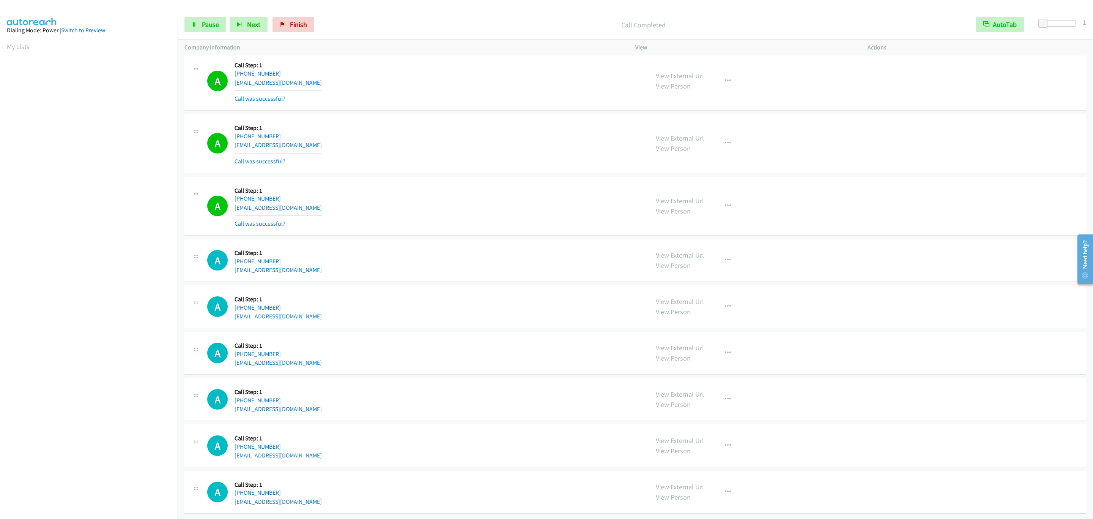
scroll to position [8593, 0]
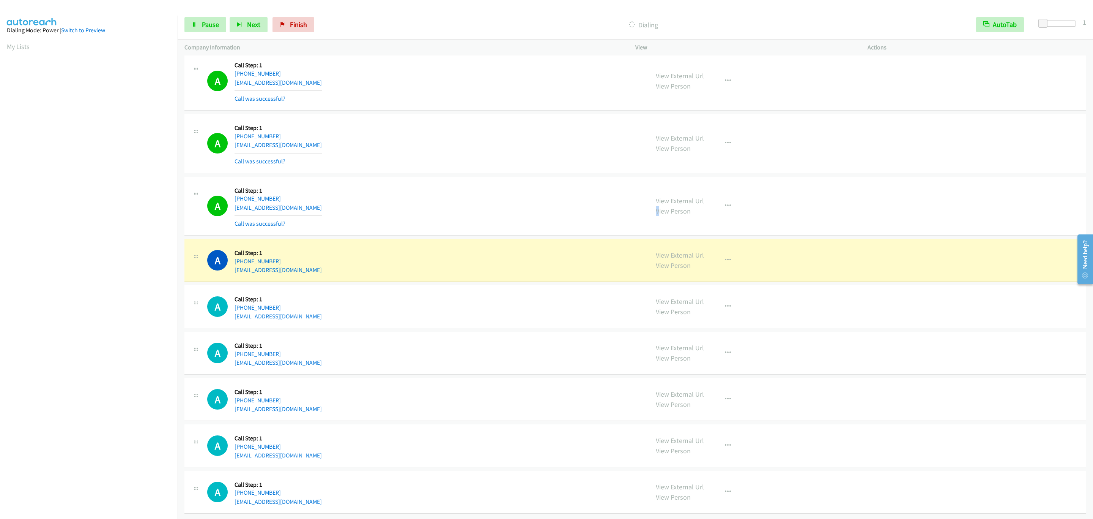
drag, startPoint x: 654, startPoint y: 208, endPoint x: 609, endPoint y: 207, distance: 44.4
click at [650, 207] on div "View External Url View Person View External Url Email Schedule/Manage Callback …" at bounding box center [768, 205] width 239 height 45
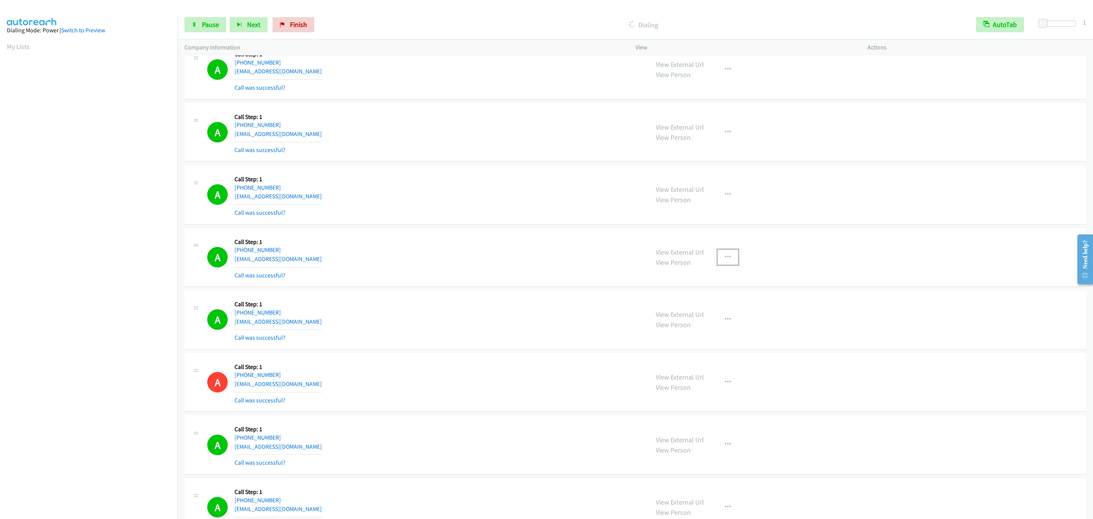
click at [718, 265] on button "button" at bounding box center [728, 256] width 21 height 15
click at [718, 330] on link "Add to do not call list" at bounding box center [687, 321] width 101 height 15
click at [410, 213] on div "A Callback Scheduled Call Step: 1 America/Los_Angeles [PHONE_NUMBER] [EMAIL_ADD…" at bounding box center [424, 194] width 435 height 45
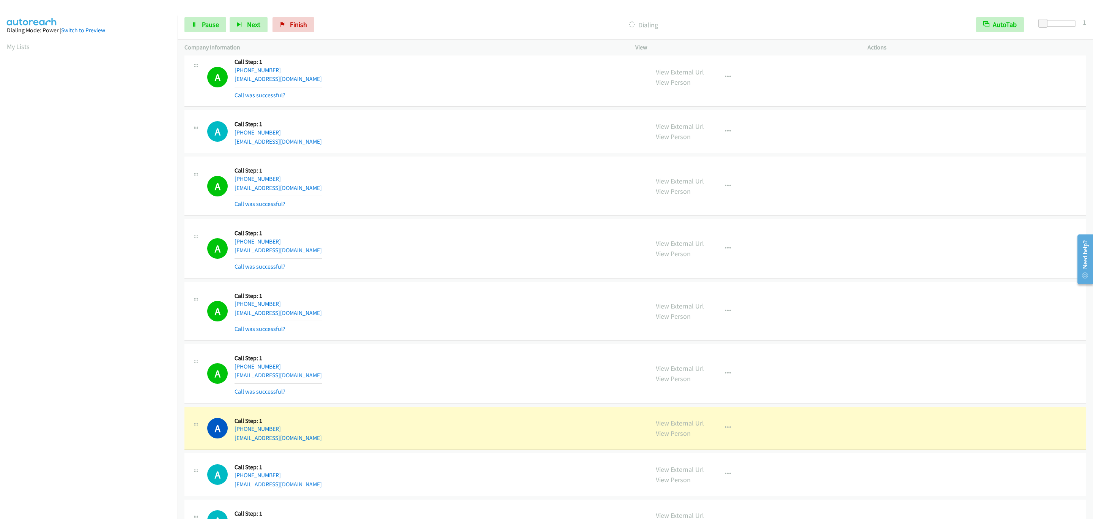
scroll to position [8609, 0]
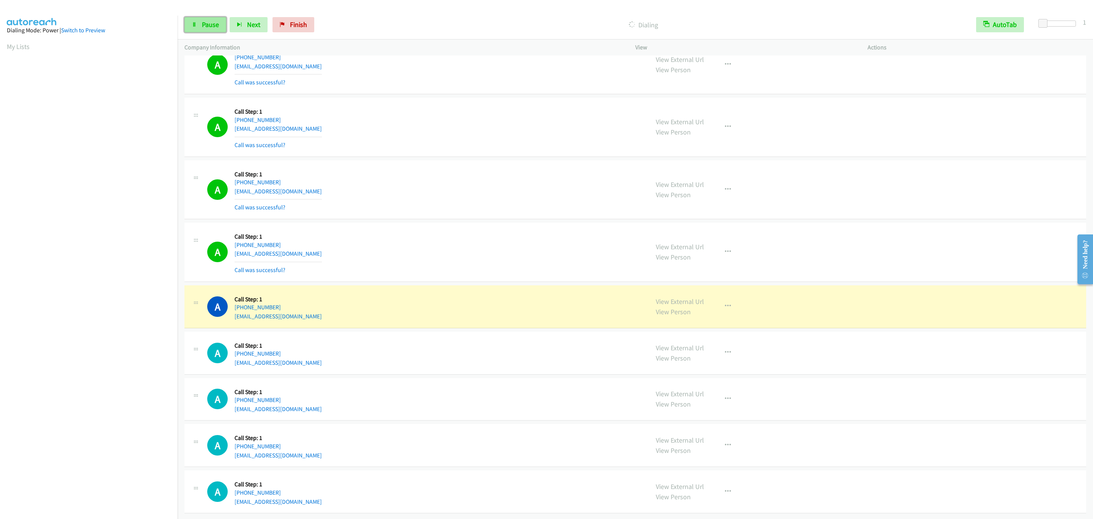
click at [208, 22] on span "Pause" at bounding box center [210, 24] width 17 height 9
click at [451, 221] on td "A Callback Scheduled Call Step: 1 America/Los_Angeles [PHONE_NUMBER] [EMAIL_ADD…" at bounding box center [636, 252] width 916 height 63
click at [729, 300] on button "button" at bounding box center [728, 305] width 21 height 15
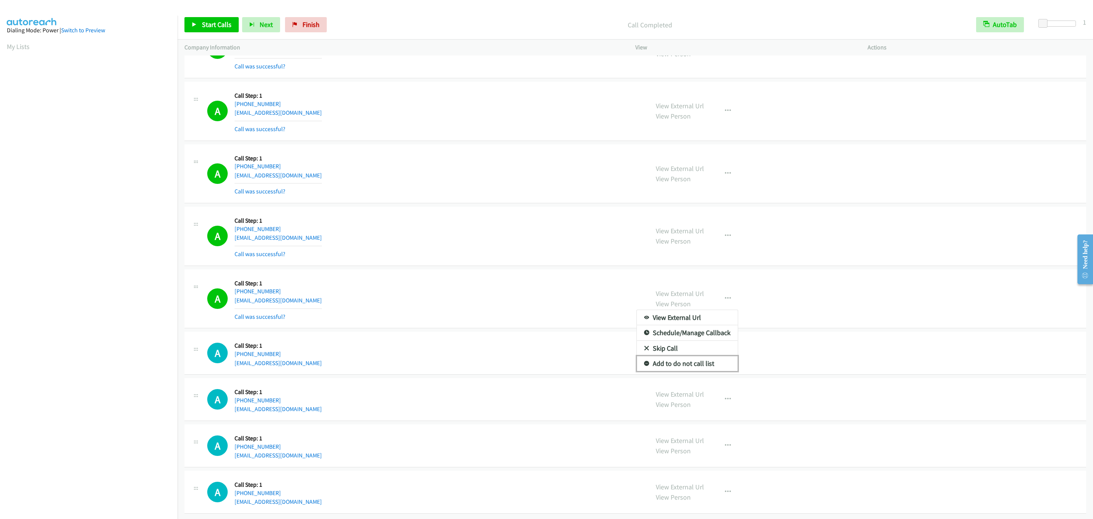
click at [694, 369] on link "Add to do not call list" at bounding box center [687, 363] width 101 height 15
click at [16, 45] on link "My Lists" at bounding box center [18, 46] width 23 height 9
